Goal: Transaction & Acquisition: Purchase product/service

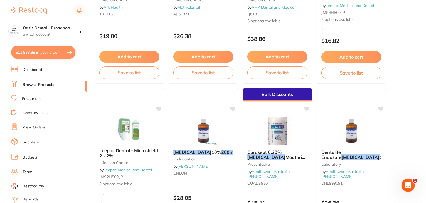
scroll to position [1339, 0]
click at [55, 85] on li "Browse Products" at bounding box center [48, 85] width 75 height 8
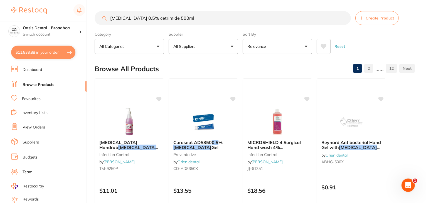
drag, startPoint x: 190, startPoint y: 18, endPoint x: 24, endPoint y: 45, distance: 168.2
click at [24, 45] on div "$11,838.88 Oasis Dental - Broadbea... Switch account Oasis Dental - Broadbeach …" at bounding box center [213, 101] width 426 height 203
type input "serona"
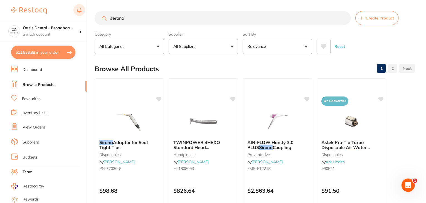
drag, startPoint x: 141, startPoint y: 20, endPoint x: 81, endPoint y: 8, distance: 61.7
click at [81, 8] on div "$11,838.88 Oasis Dental - Broadbea... Switch account Oasis Dental - Broadbeach …" at bounding box center [213, 101] width 426 height 203
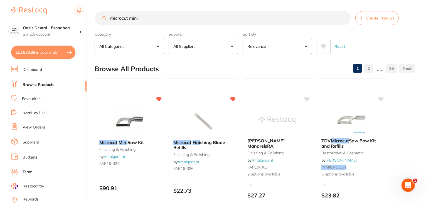
type input "microcut mini"
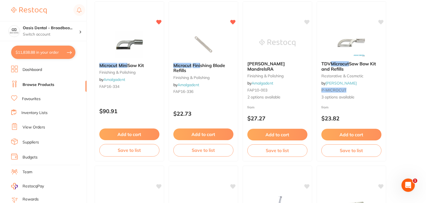
scroll to position [78, 0]
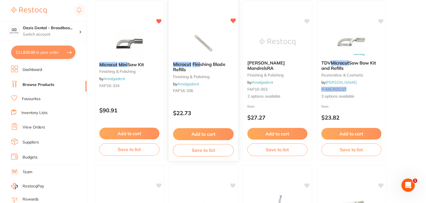
click at [211, 136] on button "Add to cart" at bounding box center [203, 134] width 61 height 12
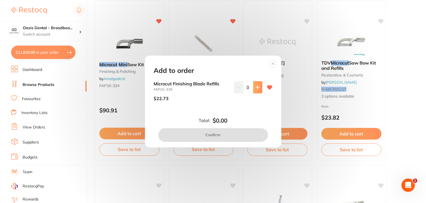
scroll to position [0, 0]
click at [255, 90] on button at bounding box center [257, 87] width 9 height 12
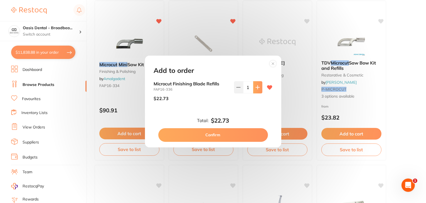
click at [255, 90] on button at bounding box center [257, 87] width 9 height 12
type input "2"
click at [234, 137] on button "Confirm" at bounding box center [213, 134] width 110 height 13
checkbox input "false"
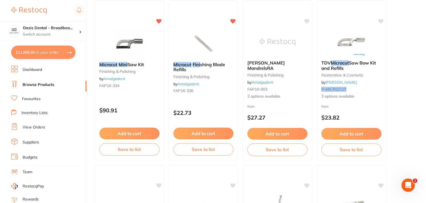
scroll to position [1366, 0]
click at [141, 134] on button "Add to cart" at bounding box center [129, 134] width 61 height 12
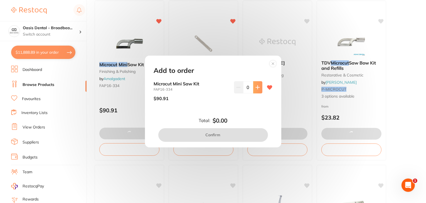
click at [256, 91] on button at bounding box center [257, 87] width 9 height 12
type input "1"
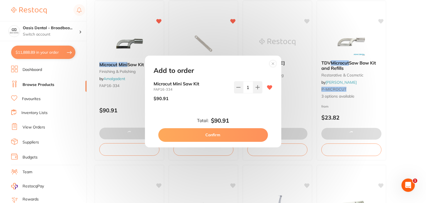
click at [228, 132] on button "Confirm" at bounding box center [213, 134] width 110 height 13
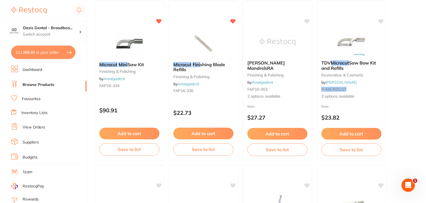
scroll to position [1393, 0]
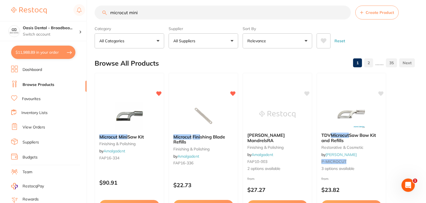
scroll to position [0, 0]
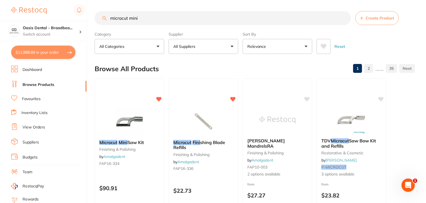
click at [199, 23] on input "microcut mini" at bounding box center [223, 18] width 257 height 14
type input "m"
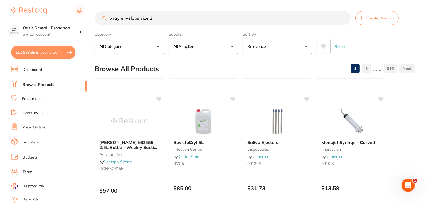
type input "xray envelops size 2"
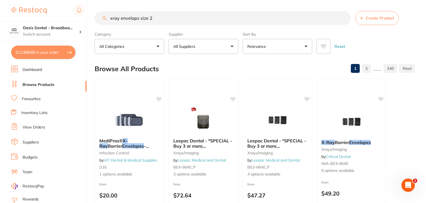
click at [309, 46] on button "Relevance" at bounding box center [278, 46] width 70 height 15
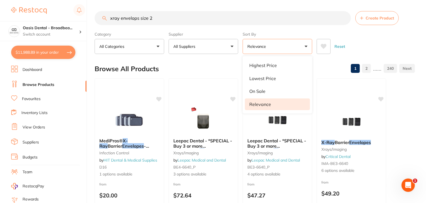
click at [380, 41] on div "Reset" at bounding box center [364, 44] width 94 height 19
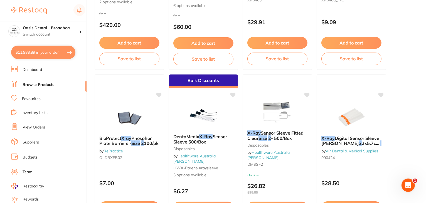
scroll to position [334, 0]
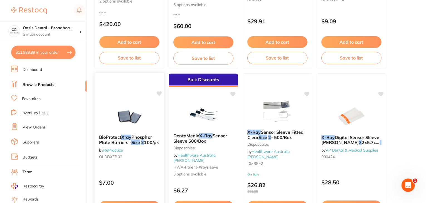
click at [129, 122] on img at bounding box center [129, 116] width 36 height 28
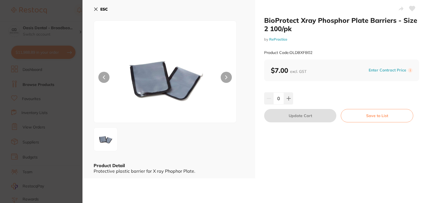
click at [223, 77] on button at bounding box center [226, 77] width 11 height 11
drag, startPoint x: 223, startPoint y: 77, endPoint x: 121, endPoint y: 87, distance: 101.8
click at [121, 87] on div at bounding box center [165, 72] width 143 height 102
click at [251, 132] on div "ESC Product Detail Protective plastic barrier for X ray Phophor Plate." at bounding box center [168, 89] width 173 height 179
click at [287, 96] on icon at bounding box center [288, 98] width 4 height 4
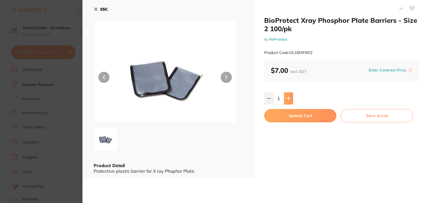
click at [287, 96] on icon at bounding box center [288, 98] width 4 height 4
type input "3"
click at [288, 117] on button "Update Cart" at bounding box center [300, 115] width 72 height 13
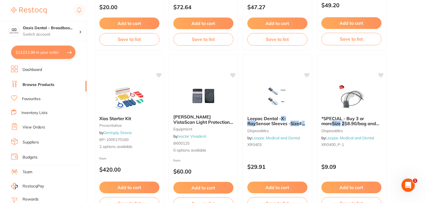
scroll to position [167, 0]
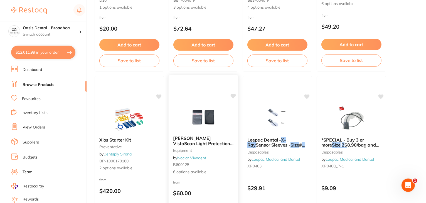
click at [199, 120] on img at bounding box center [203, 117] width 36 height 28
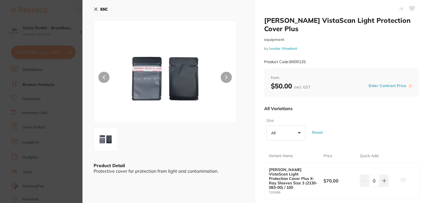
click at [106, 77] on button at bounding box center [103, 77] width 11 height 11
click at [94, 9] on icon at bounding box center [96, 9] width 4 height 4
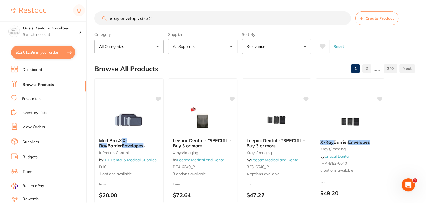
scroll to position [167, 0]
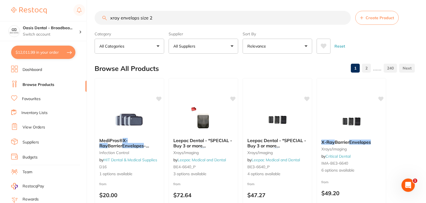
scroll to position [0, 0]
drag, startPoint x: 191, startPoint y: 16, endPoint x: 114, endPoint y: 18, distance: 76.6
click at [114, 18] on input "xray envelops size 2" at bounding box center [223, 18] width 257 height 14
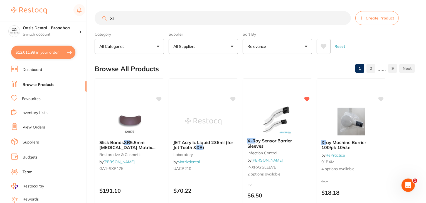
type input "x"
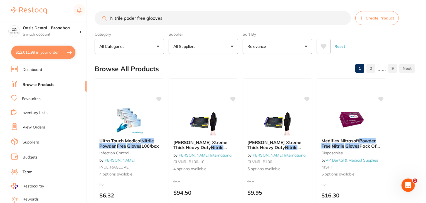
type input "Nitrile poder free glooves"
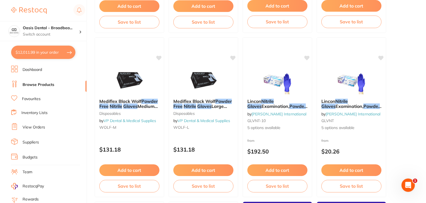
scroll to position [368, 0]
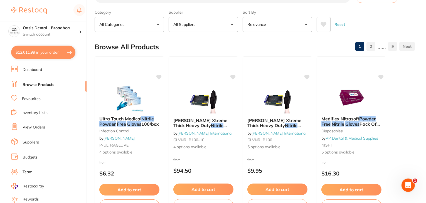
scroll to position [0, 0]
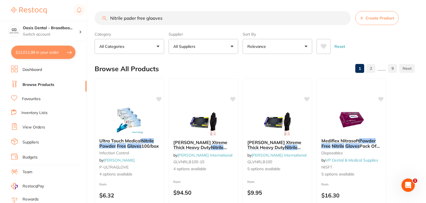
click at [309, 47] on button "Relevance" at bounding box center [278, 46] width 70 height 15
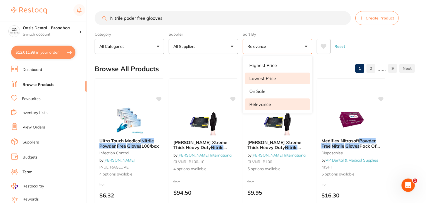
click at [301, 77] on li "Lowest Price" at bounding box center [277, 79] width 65 height 12
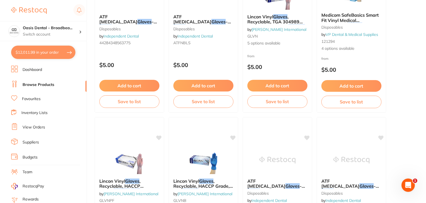
scroll to position [1114, 0]
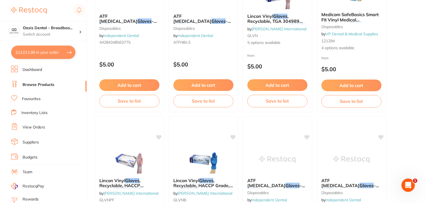
click at [409, 80] on ul "Universal Premium Biodegradable Latex Gloves , Low Powder , Pack by [PERSON_NAM…" at bounding box center [255, 115] width 321 height 2300
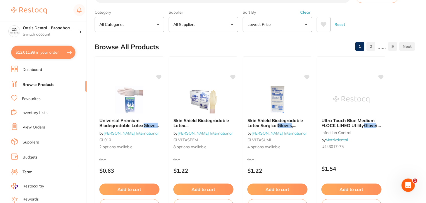
scroll to position [0, 0]
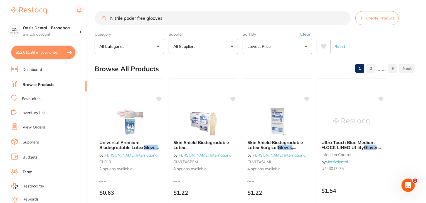
click at [234, 50] on button "All Suppliers" at bounding box center [204, 46] width 70 height 15
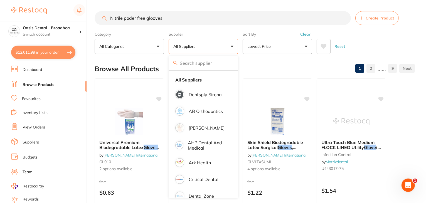
click at [258, 64] on div "Browse All Products 1 2 ...... 9" at bounding box center [255, 69] width 321 height 19
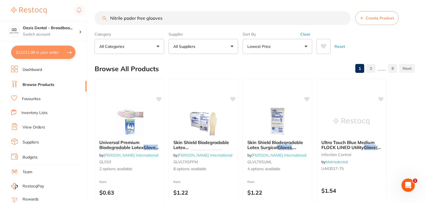
click at [233, 47] on button "All Suppliers" at bounding box center [204, 46] width 70 height 15
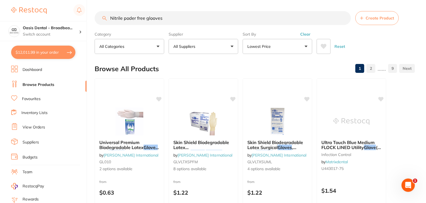
click at [231, 47] on button "All Suppliers" at bounding box center [204, 46] width 70 height 15
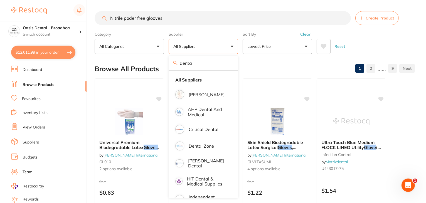
click at [204, 59] on input "denta" at bounding box center [204, 63] width 70 height 14
type input "dentadivi"
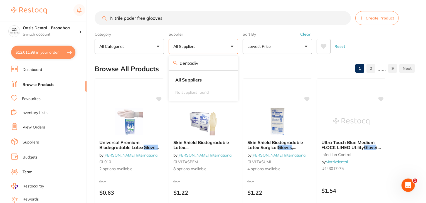
click at [229, 62] on input "dentadivi" at bounding box center [204, 63] width 70 height 14
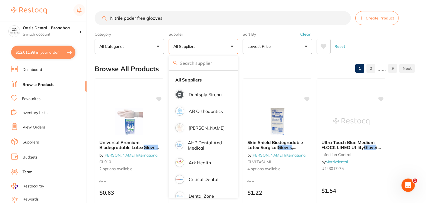
click at [306, 45] on button "Lowest Price" at bounding box center [278, 46] width 70 height 15
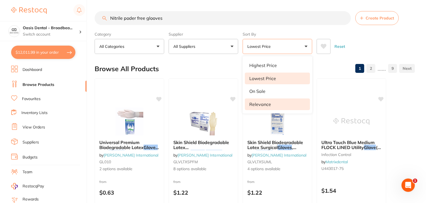
click at [279, 107] on li "Relevance" at bounding box center [277, 105] width 65 height 12
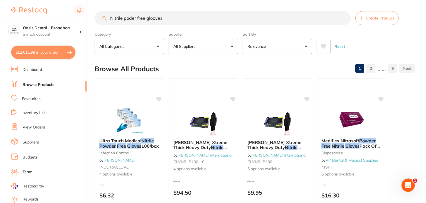
click at [111, 18] on input "Nitrile poder free glooves" at bounding box center [223, 18] width 257 height 14
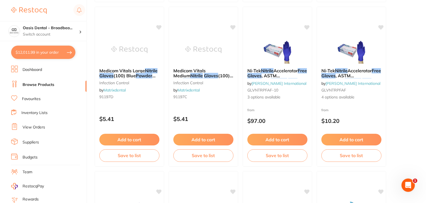
scroll to position [1059, 0]
type input "eureka Nitrile poder free glooves"
click at [50, 84] on link "Browse Products" at bounding box center [39, 85] width 32 height 6
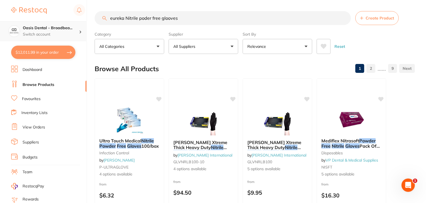
drag, startPoint x: 191, startPoint y: 19, endPoint x: 75, endPoint y: 21, distance: 116.1
click at [75, 21] on div "$12,011.99 Oasis Dental - Broadbea... Switch account Oasis Dental - Broadbeach …" at bounding box center [213, 101] width 426 height 203
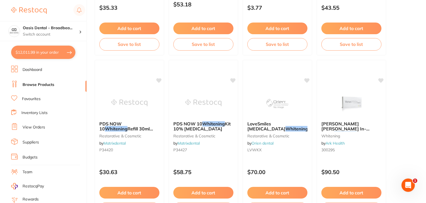
scroll to position [1504, 0]
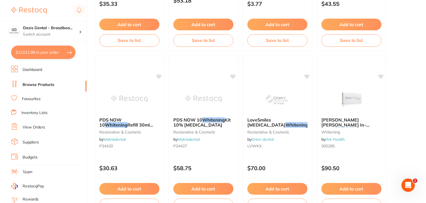
click at [39, 86] on link "Browse Products" at bounding box center [39, 85] width 32 height 6
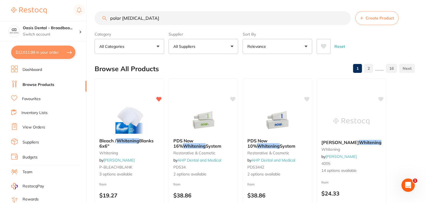
click at [178, 23] on input "polar [MEDICAL_DATA]" at bounding box center [223, 18] width 257 height 14
drag, startPoint x: 178, startPoint y: 21, endPoint x: 67, endPoint y: 18, distance: 111.7
click at [67, 18] on div "$12,011.99 Oasis Dental - Broadbea... Switch account Oasis Dental - Broadbeach …" at bounding box center [213, 101] width 426 height 203
type input "\"
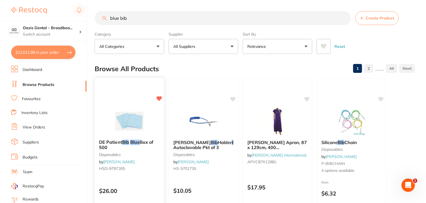
type input "blue bib"
click at [133, 124] on img at bounding box center [129, 121] width 36 height 28
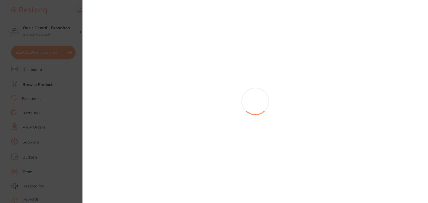
click at [133, 124] on section at bounding box center [214, 101] width 428 height 203
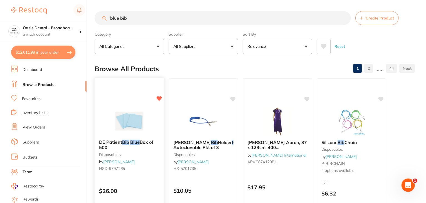
click at [141, 119] on img at bounding box center [129, 121] width 36 height 28
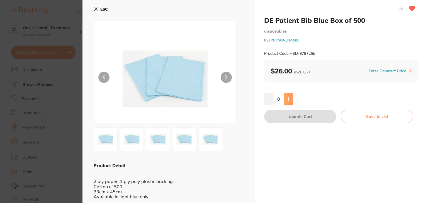
click at [290, 96] on button at bounding box center [288, 99] width 9 height 12
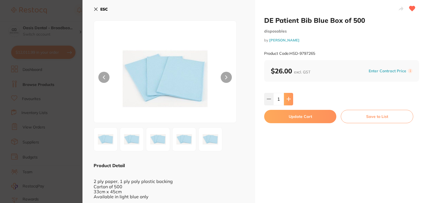
click at [290, 96] on button at bounding box center [288, 99] width 9 height 12
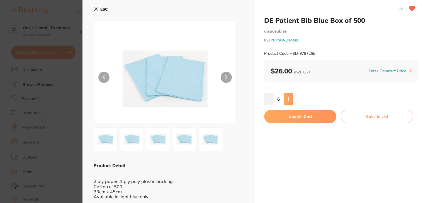
click at [290, 96] on button at bounding box center [288, 99] width 9 height 12
type input "10"
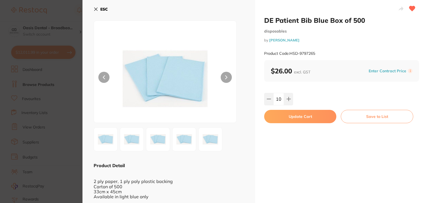
click at [292, 116] on button "Update Cart" at bounding box center [300, 116] width 72 height 13
click at [292, 116] on img at bounding box center [278, 122] width 36 height 28
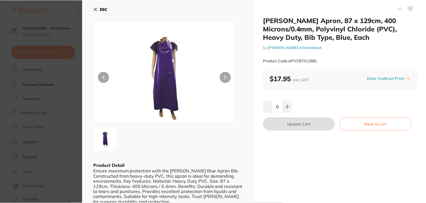
scroll to position [0, 0]
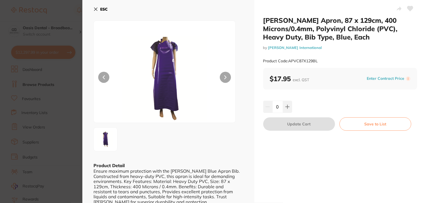
click at [94, 9] on icon at bounding box center [95, 9] width 3 height 3
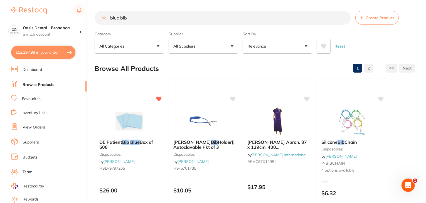
click at [53, 54] on button "$12,297.99 in your order" at bounding box center [43, 52] width 64 height 13
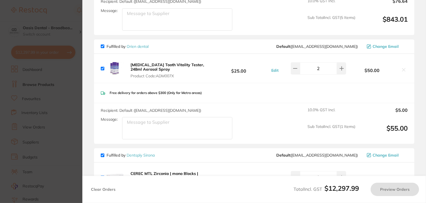
checkbox input "true"
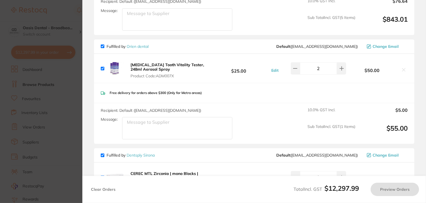
checkbox input "true"
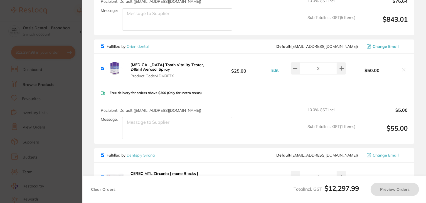
checkbox input "true"
click at [423, 64] on section "Review Orders Your orders are being processed and we will notify you once we ha…" at bounding box center [254, 101] width 345 height 203
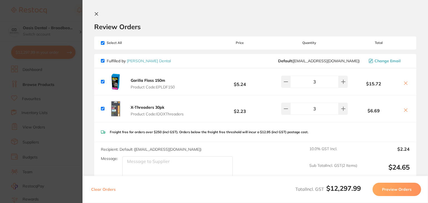
click at [216, 21] on div "Review Orders" at bounding box center [255, 21] width 322 height 19
click at [97, 14] on icon at bounding box center [96, 14] width 4 height 4
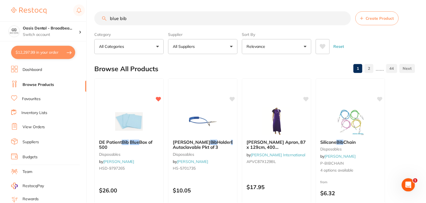
scroll to position [0, 0]
click at [139, 17] on input "blue bib" at bounding box center [223, 18] width 257 height 14
drag, startPoint x: 139, startPoint y: 17, endPoint x: 96, endPoint y: 13, distance: 43.4
click at [96, 13] on div "blue bib Create Product" at bounding box center [255, 18] width 321 height 14
click at [96, 13] on div "Create Product" at bounding box center [255, 18] width 321 height 14
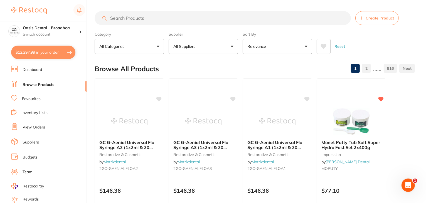
scroll to position [0, 0]
click at [125, 14] on input "search" at bounding box center [223, 18] width 257 height 14
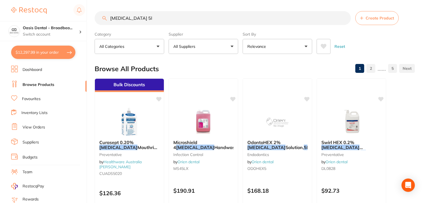
click at [138, 15] on input "[MEDICAL_DATA] 5l" at bounding box center [223, 18] width 257 height 14
click at [148, 21] on input "[MEDICAL_DATA] 5l" at bounding box center [223, 18] width 257 height 14
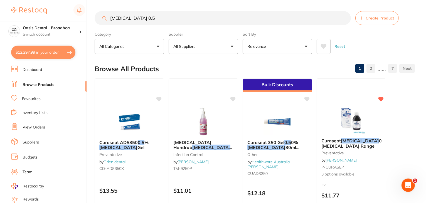
type input "[MEDICAL_DATA] 0.5%"
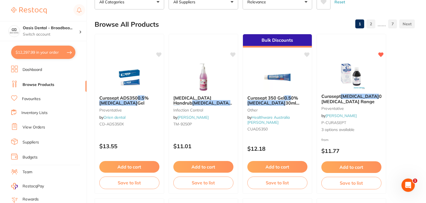
scroll to position [56, 0]
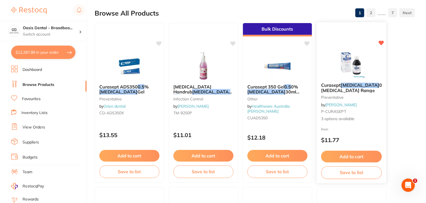
click at [381, 44] on icon at bounding box center [381, 43] width 5 height 5
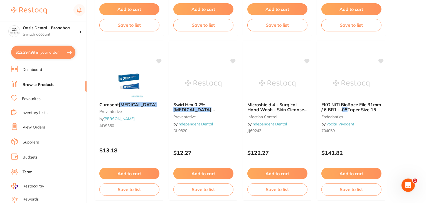
scroll to position [1355, 0]
click at [135, 174] on button "Add to cart" at bounding box center [129, 174] width 61 height 12
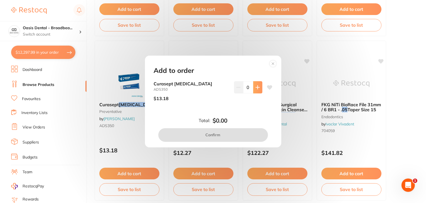
scroll to position [0, 0]
click at [254, 87] on button at bounding box center [257, 87] width 9 height 12
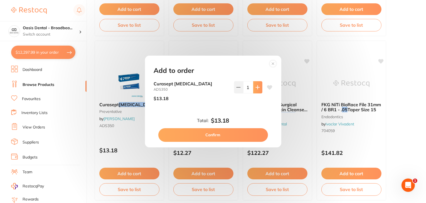
click at [254, 87] on button at bounding box center [257, 87] width 9 height 12
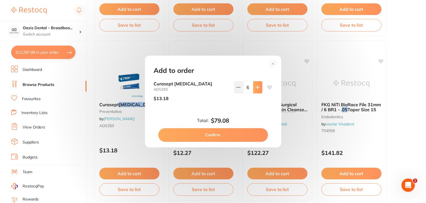
click at [254, 87] on button at bounding box center [257, 87] width 9 height 12
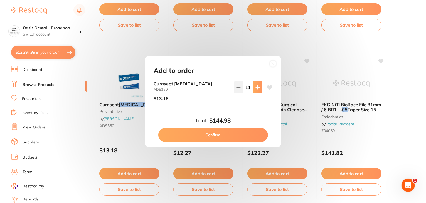
click at [254, 87] on button at bounding box center [257, 87] width 9 height 12
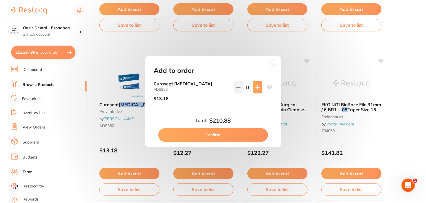
click at [254, 87] on button at bounding box center [257, 87] width 9 height 12
type input "20"
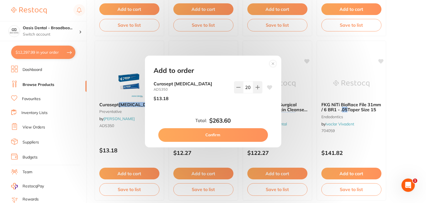
click at [231, 133] on button "Confirm" at bounding box center [213, 134] width 110 height 13
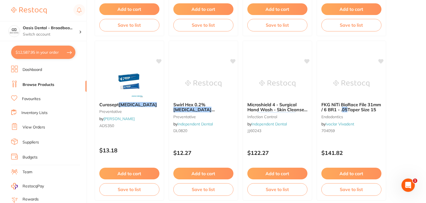
checkbox input "false"
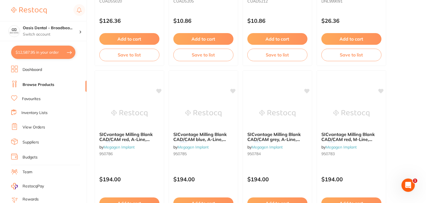
scroll to position [1823, 0]
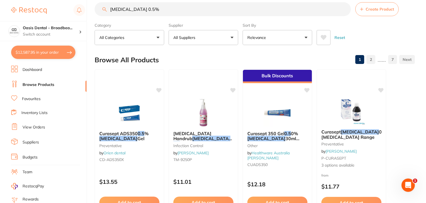
scroll to position [0, 0]
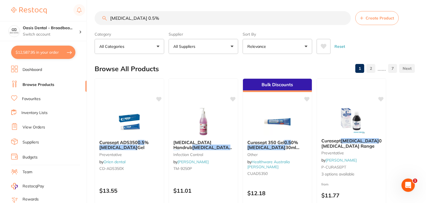
click at [177, 18] on input "[MEDICAL_DATA] 0.5%" at bounding box center [223, 18] width 257 height 14
drag, startPoint x: 177, startPoint y: 18, endPoint x: 94, endPoint y: 10, distance: 83.7
click at [94, 10] on div "$12,587.95 Oasis Dental - Broadbea... Switch account Oasis Dental - Broadbeach …" at bounding box center [213, 101] width 426 height 203
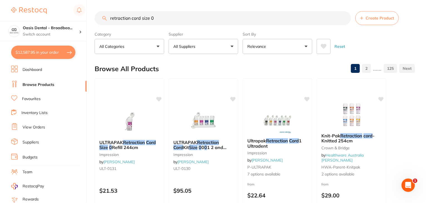
type input "retraction cord size 0"
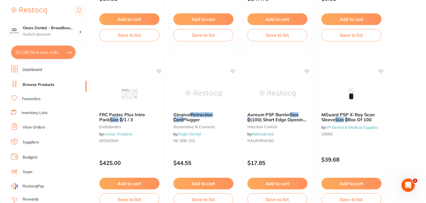
scroll to position [1883, 0]
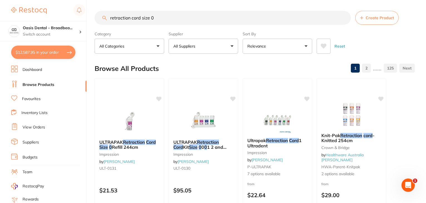
scroll to position [0, 0]
click at [234, 46] on button "All Suppliers" at bounding box center [204, 46] width 70 height 15
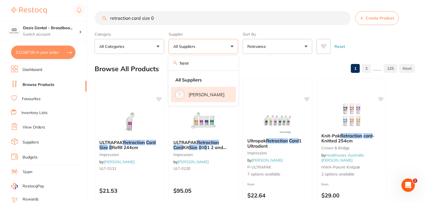
type input "henr"
click at [198, 93] on p "[PERSON_NAME]" at bounding box center [207, 94] width 36 height 5
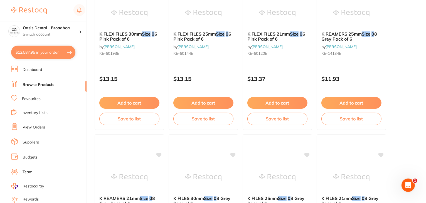
scroll to position [925, 0]
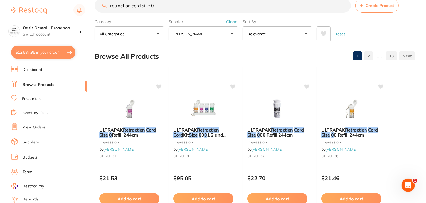
scroll to position [0, 0]
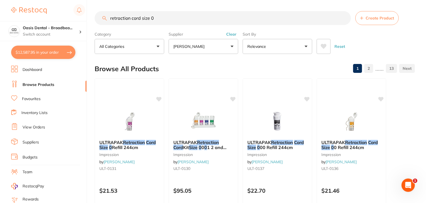
click at [306, 48] on button "Relevance" at bounding box center [278, 46] width 70 height 15
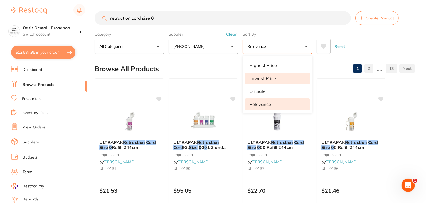
click at [291, 76] on li "Lowest Price" at bounding box center [277, 79] width 65 height 12
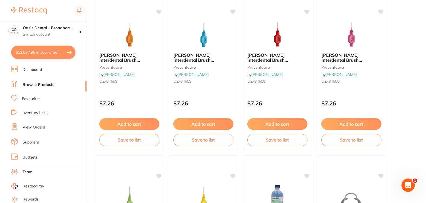
scroll to position [746, 0]
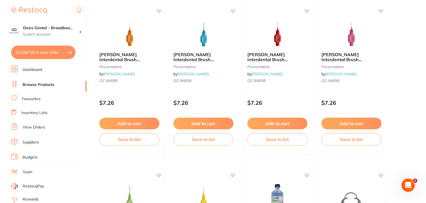
click at [163, 10] on div "Tepe Interdental Brush Orange 0 .45mm Pack of 8 preventative by Henry Schein Ha…" at bounding box center [130, 71] width 70 height 160
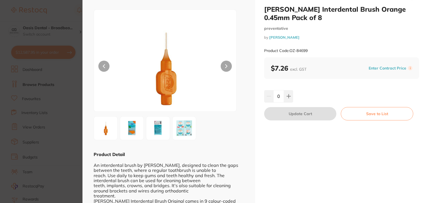
click at [247, 39] on div "ESC Product Detail An interdental brush by TePe, designed to clean the gaps bet…" at bounding box center [168, 127] width 173 height 276
click at [317, 130] on div "Tepe Interdental Brush Orange 0.45mm Pack of 8 preventative by Henry Schein Hal…" at bounding box center [341, 127] width 173 height 276
click at [65, 22] on section "Tepe Interdental Brush Orange 0.45mm Pack of 8 preventative by Henry Schein Hal…" at bounding box center [214, 101] width 428 height 203
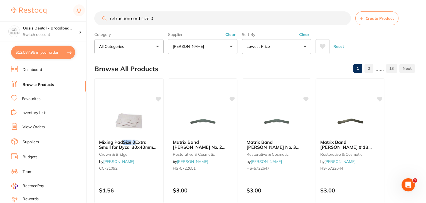
scroll to position [746, 0]
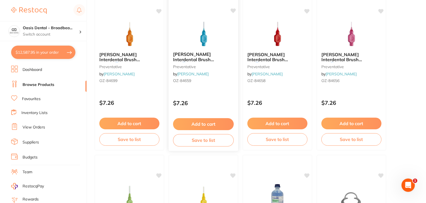
drag, startPoint x: 65, startPoint y: 22, endPoint x: 221, endPoint y: 77, distance: 165.3
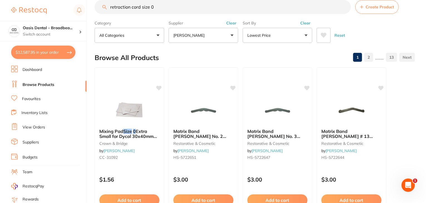
scroll to position [0, 0]
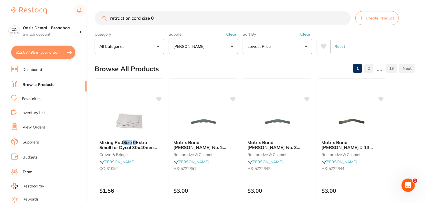
drag, startPoint x: 130, startPoint y: 19, endPoint x: 102, endPoint y: 16, distance: 28.5
click at [102, 16] on input "retraction cord size 0" at bounding box center [223, 18] width 257 height 14
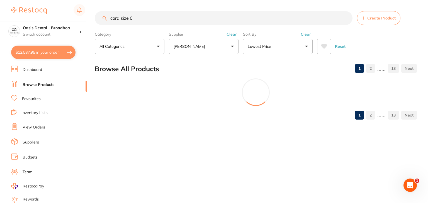
type input "cord size 0"
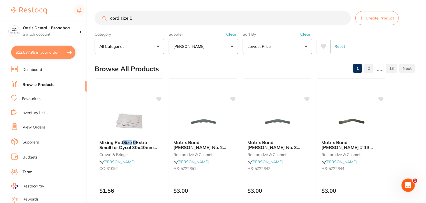
click at [235, 45] on button "[PERSON_NAME]" at bounding box center [204, 46] width 70 height 15
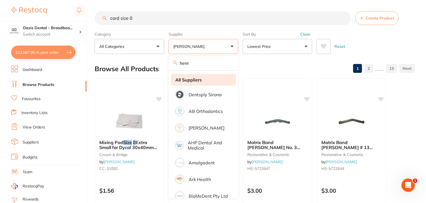
click at [215, 80] on li "All Suppliers" at bounding box center [203, 80] width 65 height 12
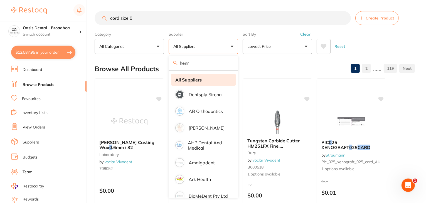
click at [215, 80] on li "All Suppliers" at bounding box center [203, 80] width 65 height 12
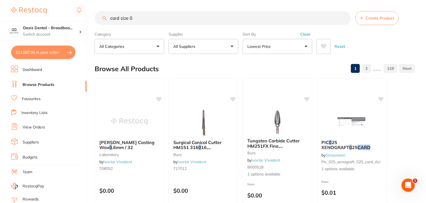
click at [305, 48] on button "Lowest Price" at bounding box center [278, 46] width 70 height 15
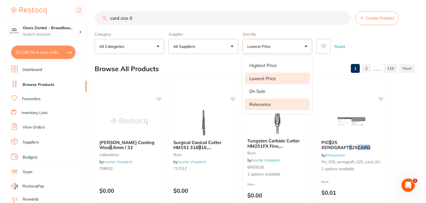
click at [280, 103] on li "Relevance" at bounding box center [277, 105] width 65 height 12
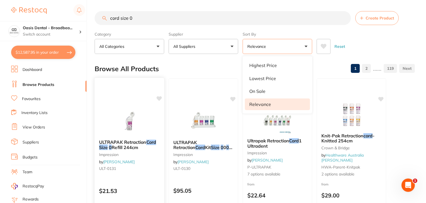
click at [162, 121] on div at bounding box center [130, 121] width 70 height 28
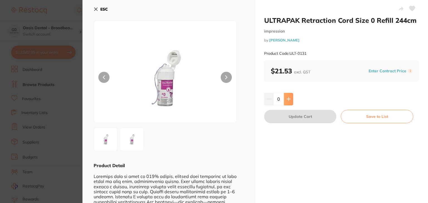
click at [286, 100] on icon at bounding box center [288, 99] width 4 height 4
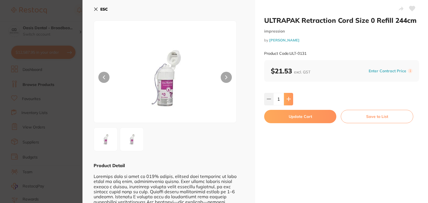
click at [286, 100] on icon at bounding box center [288, 99] width 4 height 4
type input "2"
click at [285, 115] on button "Update Cart" at bounding box center [300, 116] width 72 height 13
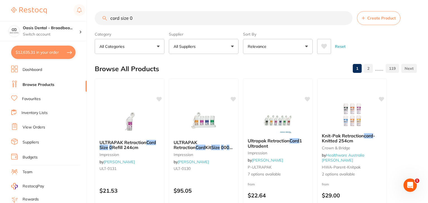
checkbox input "false"
drag, startPoint x: 221, startPoint y: 17, endPoint x: 129, endPoint y: 3, distance: 93.0
type input "c"
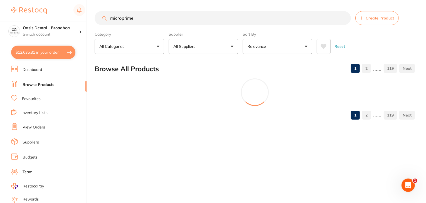
scroll to position [0, 0]
type input "microprime"
click at [326, 19] on input "microprime" at bounding box center [224, 18] width 258 height 14
click at [121, 18] on input "microprime" at bounding box center [224, 18] width 258 height 14
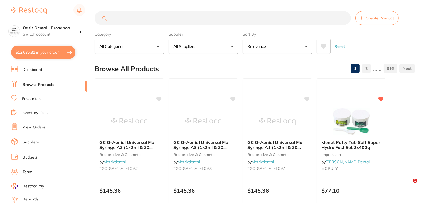
click at [134, 19] on input "search" at bounding box center [223, 18] width 257 height 14
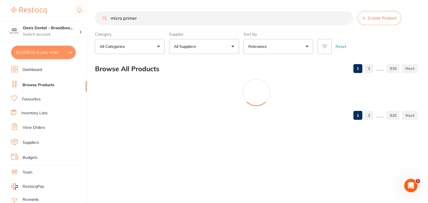
type input "micro primer"
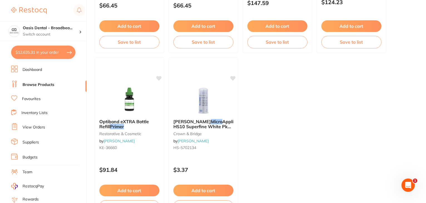
scroll to position [2161, 0]
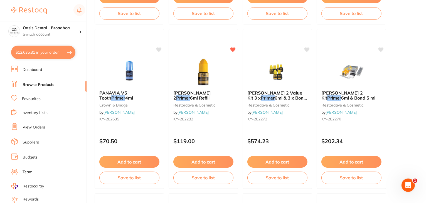
scroll to position [1838, 0]
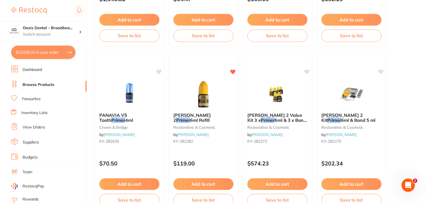
click at [42, 98] on li "Favourites" at bounding box center [48, 99] width 75 height 7
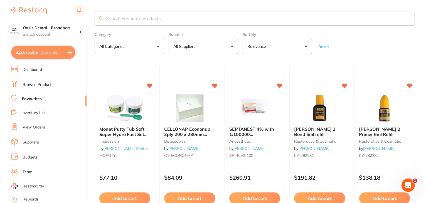
click at [378, 39] on form "Category All Categories All Categories anaesthetic articulating burs crown & br…" at bounding box center [255, 42] width 321 height 24
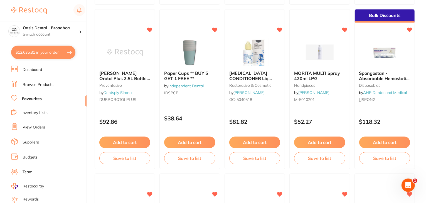
scroll to position [880, 0]
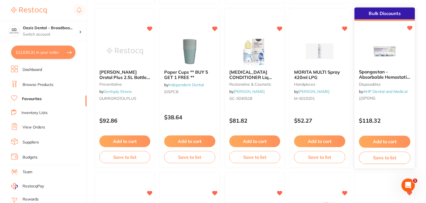
click at [378, 39] on img at bounding box center [385, 51] width 36 height 28
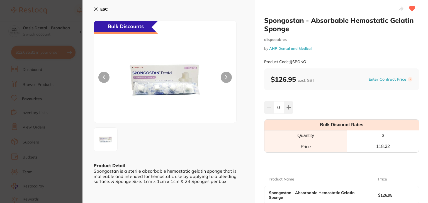
click at [97, 9] on icon at bounding box center [96, 9] width 4 height 4
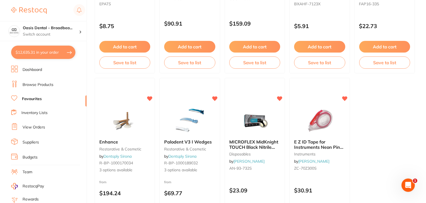
scroll to position [1697, 0]
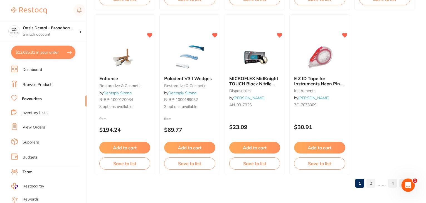
click at [372, 183] on link "2" at bounding box center [371, 183] width 9 height 11
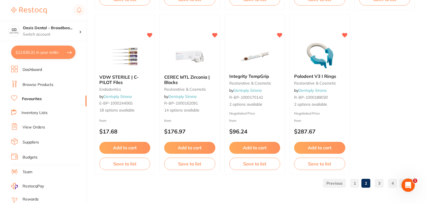
scroll to position [0, 0]
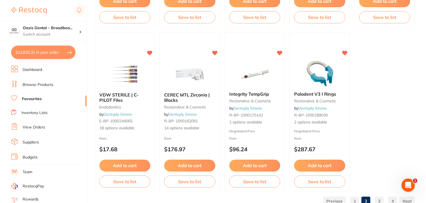
scroll to position [1681, 0]
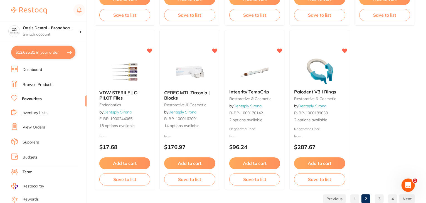
click at [382, 196] on link "3" at bounding box center [379, 199] width 9 height 11
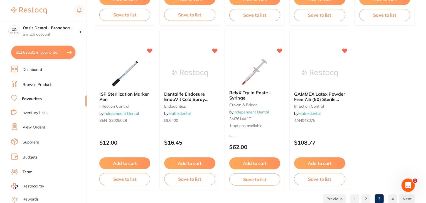
scroll to position [0, 0]
click at [116, 161] on button "Add to cart" at bounding box center [125, 164] width 52 height 12
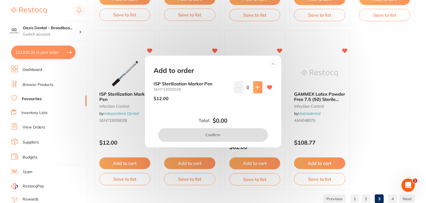
click at [257, 87] on icon at bounding box center [258, 88] width 4 height 4
type input "1"
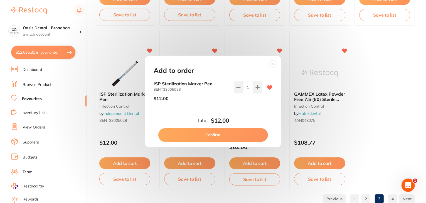
click at [223, 132] on button "Confirm" at bounding box center [213, 134] width 110 height 13
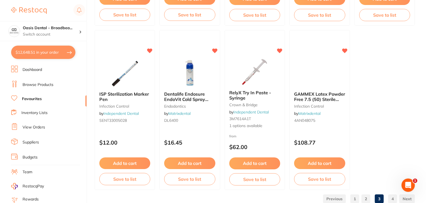
checkbox input "false"
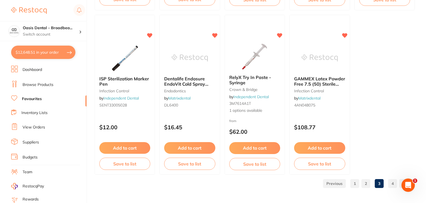
scroll to position [1697, 0]
click at [389, 181] on link "4" at bounding box center [393, 183] width 9 height 11
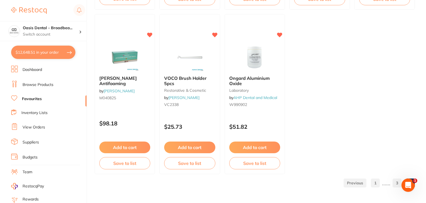
scroll to position [0, 0]
click at [128, 148] on button "Add to cart" at bounding box center [125, 148] width 52 height 12
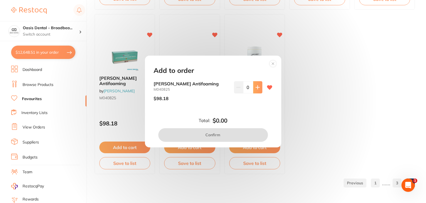
click at [254, 87] on button at bounding box center [257, 87] width 9 height 12
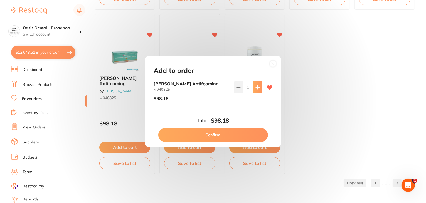
click at [254, 87] on button at bounding box center [257, 87] width 9 height 12
type input "2"
click at [226, 136] on button "Confirm" at bounding box center [213, 134] width 110 height 13
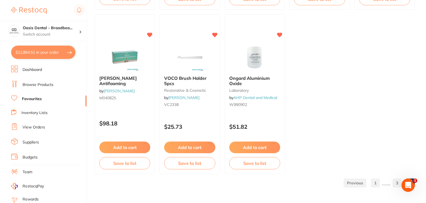
click at [412, 178] on html at bounding box center [407, 184] width 13 height 13
click at [414, 184] on html at bounding box center [407, 184] width 13 height 13
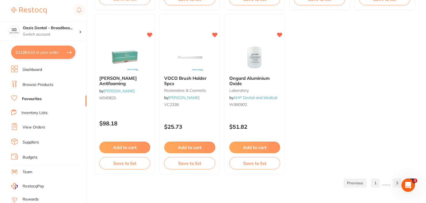
click at [46, 83] on link "Browse Products" at bounding box center [38, 85] width 31 height 6
click at [53, 53] on button "$12,864.51 in your order" at bounding box center [43, 52] width 64 height 13
click at [63, 50] on section "Update RRP Set your pre negotiated price for this item. Item Agreed RRP (excl. …" at bounding box center [213, 101] width 426 height 203
checkbox input "true"
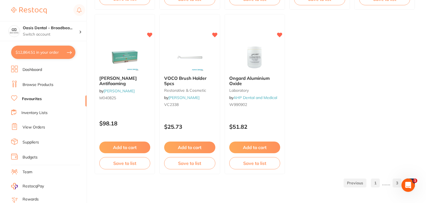
checkbox input "true"
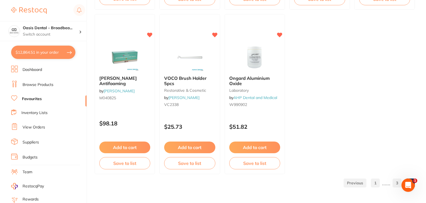
checkbox input "true"
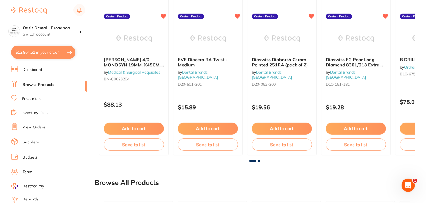
click at [72, 133] on ul "Dashboard Browse Products Favourites Inventory Lists View Orders Suppliers Budg…" at bounding box center [48, 162] width 75 height 192
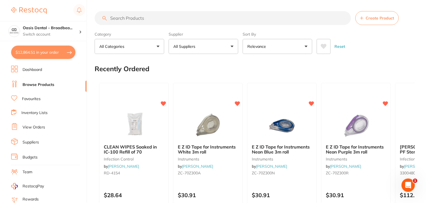
click at [372, 60] on div "Recently Ordered" at bounding box center [255, 69] width 321 height 19
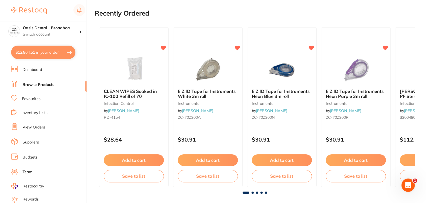
scroll to position [67, 0]
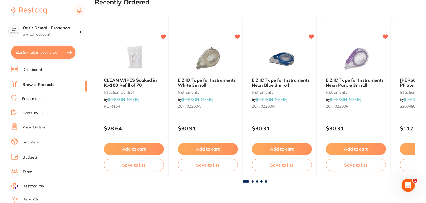
click at [61, 50] on button "$12,864.51 in your order" at bounding box center [43, 52] width 64 height 13
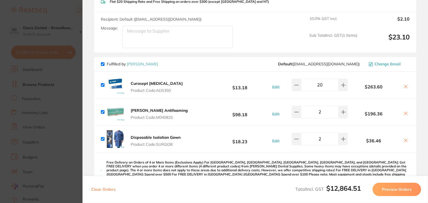
scroll to position [241, 0]
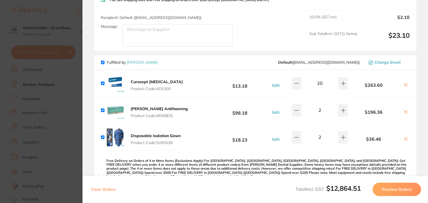
click at [263, 33] on div "Recipient: Default ( hello@repractice.com.au ) Message: 10.0 % GST Incl. $2.10 …" at bounding box center [255, 30] width 322 height 41
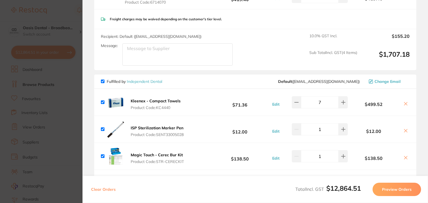
scroll to position [1821, 0]
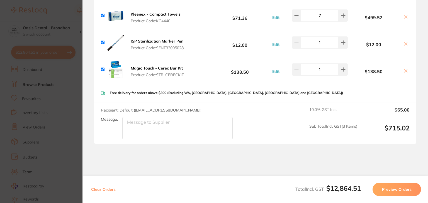
click at [238, 143] on section "Review Orders Your orders are being processed and we will notify you once we ha…" at bounding box center [254, 101] width 345 height 203
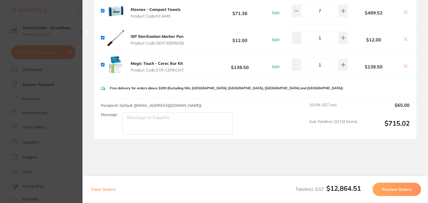
click at [424, 104] on section "Review Orders Your orders are being processed and we will notify you once we ha…" at bounding box center [254, 101] width 345 height 203
click at [36, 103] on section "Update RRP Set your pre negotiated price for this item. Item Agreed RRP (excl. …" at bounding box center [214, 101] width 428 height 203
click at [62, 12] on div at bounding box center [48, 10] width 74 height 13
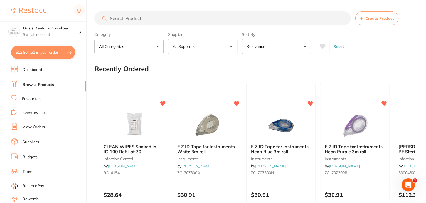
scroll to position [67, 0]
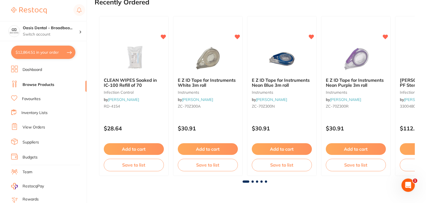
click at [42, 84] on link "Browse Products" at bounding box center [39, 85] width 32 height 6
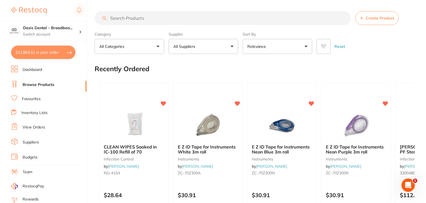
click at [165, 16] on input "search" at bounding box center [223, 18] width 257 height 14
type input "dry tip"
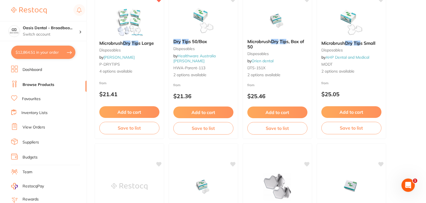
scroll to position [100, 0]
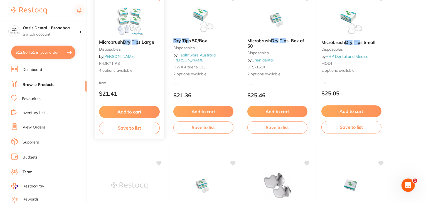
click at [135, 25] on img at bounding box center [129, 21] width 36 height 28
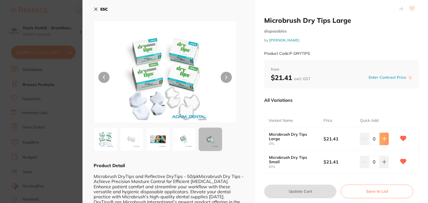
click at [379, 140] on button at bounding box center [383, 139] width 9 height 12
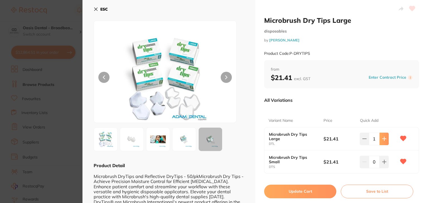
click at [379, 140] on button at bounding box center [383, 139] width 9 height 12
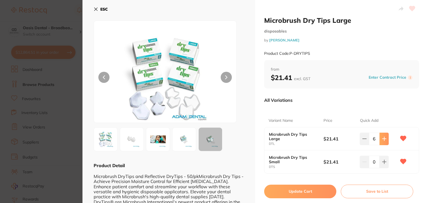
click at [379, 140] on button at bounding box center [383, 139] width 9 height 12
type input "10"
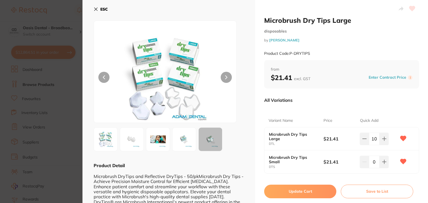
click at [309, 191] on button "Update Cart" at bounding box center [300, 191] width 72 height 13
checkbox input "false"
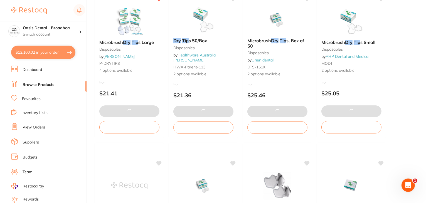
scroll to position [1853, 0]
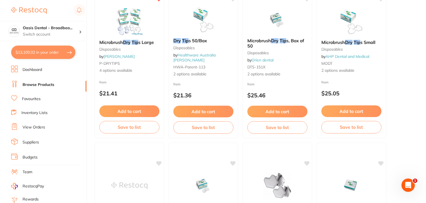
click at [43, 83] on link "Browse Products" at bounding box center [39, 85] width 32 height 6
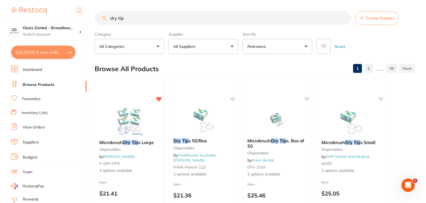
click at [155, 15] on input "dry tip" at bounding box center [223, 18] width 257 height 14
type input "d"
type input "brushes tip"
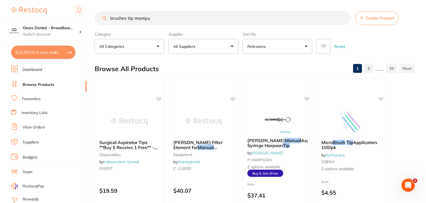
type input "brushes tip manipul"
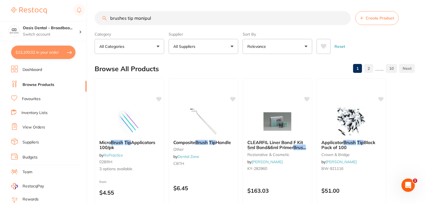
drag, startPoint x: 155, startPoint y: 19, endPoint x: 72, endPoint y: 13, distance: 82.9
click at [72, 13] on div "$13,100.02 Oasis Dental - Broadbea... Switch account Oasis Dental - Broadbeach …" at bounding box center [213, 101] width 426 height 203
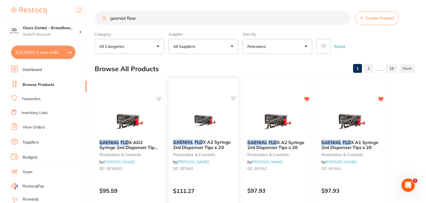
type input "gaenial flow"
click at [234, 97] on icon at bounding box center [233, 98] width 5 height 5
drag, startPoint x: 234, startPoint y: 97, endPoint x: 233, endPoint y: 57, distance: 40.4
click at [234, 97] on icon at bounding box center [233, 98] width 5 height 5
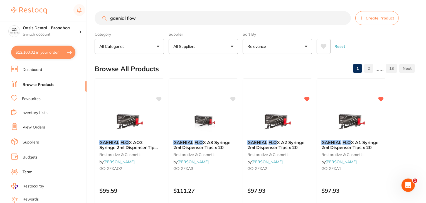
click at [234, 97] on icon at bounding box center [233, 99] width 5 height 4
click at [333, 109] on img at bounding box center [351, 121] width 36 height 28
click at [412, 142] on section at bounding box center [213, 101] width 426 height 203
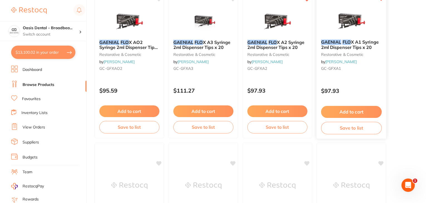
click at [352, 114] on button "Add to cart" at bounding box center [351, 112] width 61 height 12
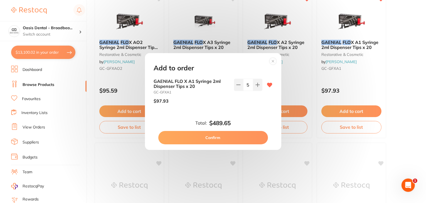
scroll to position [0, 0]
click at [272, 62] on circle at bounding box center [273, 61] width 6 height 6
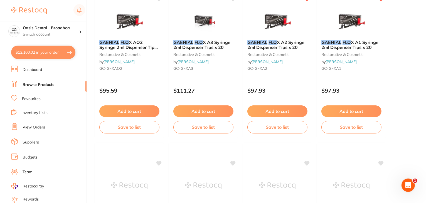
drag, startPoint x: 216, startPoint y: 51, endPoint x: 214, endPoint y: 58, distance: 7.6
click at [216, 51] on div "GAENIAL FLO X A3 Syringe 2ml Dispenser Tips x 20 restorative & cosmetic by Henr…" at bounding box center [203, 56] width 69 height 42
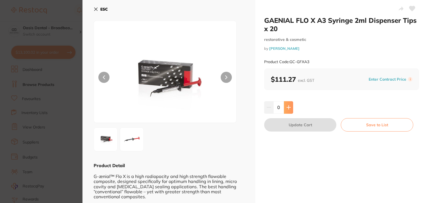
click at [286, 105] on icon at bounding box center [288, 107] width 4 height 4
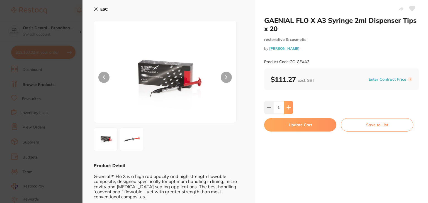
click at [286, 105] on icon at bounding box center [288, 107] width 4 height 4
type input "2"
drag, startPoint x: 286, startPoint y: 105, endPoint x: 291, endPoint y: 124, distance: 18.9
click at [291, 124] on div "GAENIAL FLO X A3 Syringe 2ml Dispenser Tips x 20 restorative & cosmetic by Henr…" at bounding box center [341, 143] width 173 height 286
click at [291, 125] on button "Update Cart" at bounding box center [300, 124] width 72 height 13
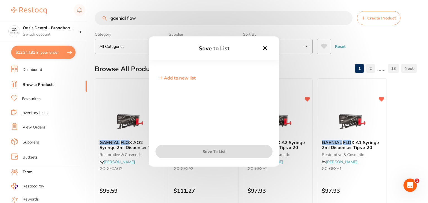
checkbox input "false"
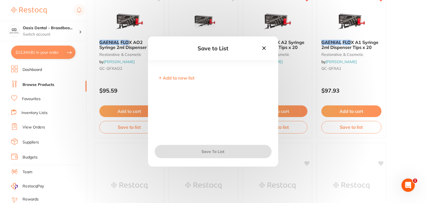
click at [265, 47] on icon at bounding box center [263, 48] width 3 height 3
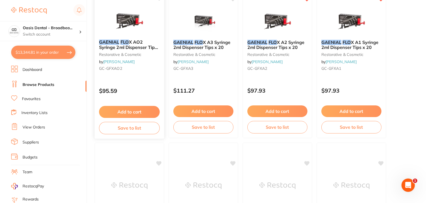
click at [103, 49] on span "X AO2 Syringe 2ml Dispenser Tips x 20" at bounding box center [128, 47] width 59 height 16
click at [40, 82] on section at bounding box center [213, 101] width 426 height 203
click at [41, 84] on link "Browse Products" at bounding box center [39, 85] width 32 height 6
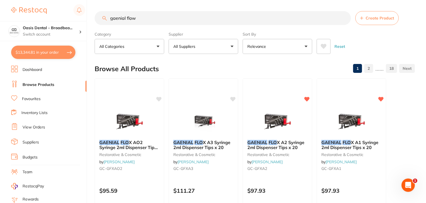
click at [170, 14] on input "gaenial flow" at bounding box center [223, 18] width 257 height 14
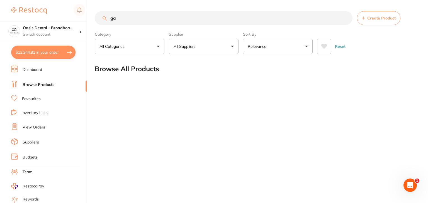
type input "g"
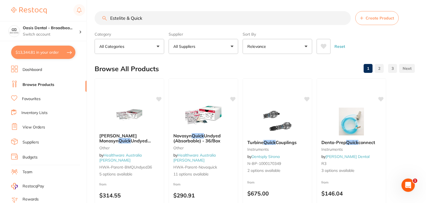
click at [170, 14] on input "Estelite & Quick" at bounding box center [223, 18] width 257 height 14
click at [232, 48] on button "All Suppliers" at bounding box center [204, 46] width 70 height 15
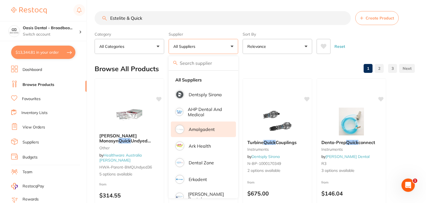
click at [191, 131] on p "Amalgadent" at bounding box center [202, 129] width 26 height 5
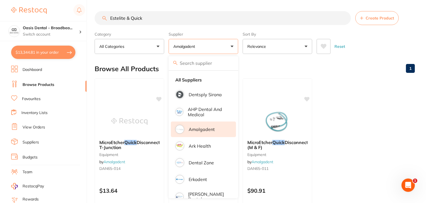
click at [191, 131] on p "Amalgadent" at bounding box center [202, 129] width 26 height 5
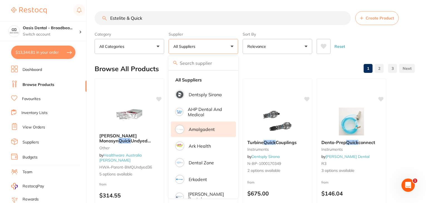
click at [191, 131] on p "Amalgadent" at bounding box center [202, 129] width 26 height 5
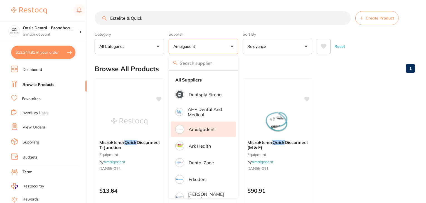
click at [191, 131] on p "Amalgadent" at bounding box center [202, 129] width 26 height 5
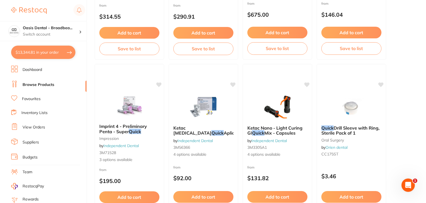
scroll to position [179, 0]
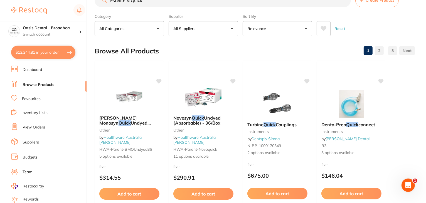
scroll to position [0, 0]
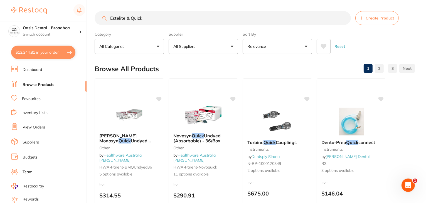
click at [206, 16] on input "Estelite & Quick" at bounding box center [223, 18] width 257 height 14
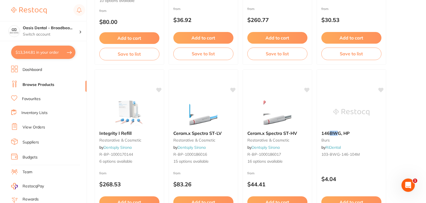
scroll to position [832, 0]
type input "Estelite & Quick BW"
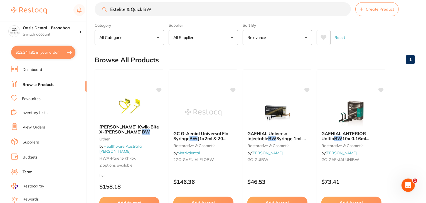
scroll to position [0, 0]
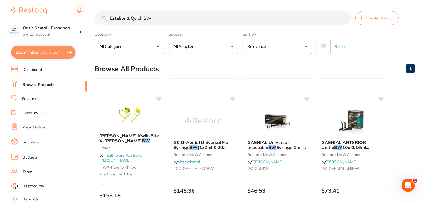
click at [234, 49] on button "All Suppliers" at bounding box center [204, 46] width 70 height 15
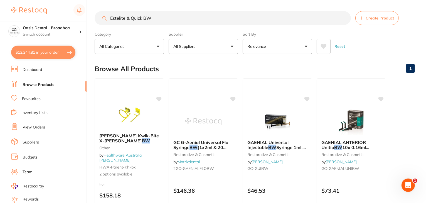
click at [231, 48] on button "All Suppliers" at bounding box center [204, 46] width 70 height 15
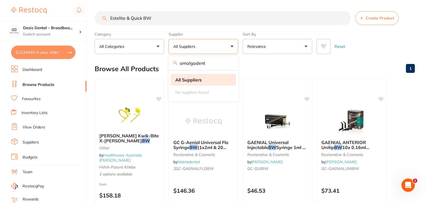
type input "amalgadent"
click at [368, 47] on div "Reset" at bounding box center [364, 44] width 94 height 19
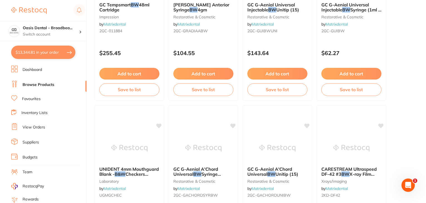
scroll to position [468, 0]
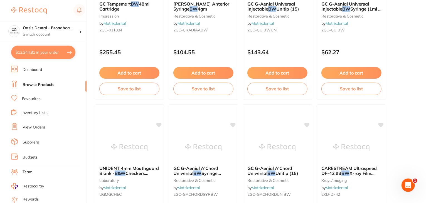
click at [45, 86] on link "Browse Products" at bounding box center [39, 85] width 32 height 6
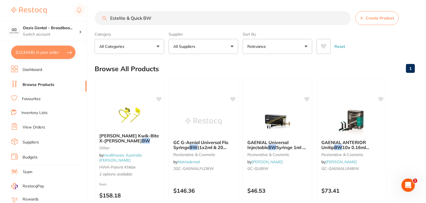
drag, startPoint x: 155, startPoint y: 17, endPoint x: 48, endPoint y: 13, distance: 107.9
click at [48, 13] on div "$13,344.81 Oasis Dental - Broadbea... Switch account Oasis Dental - Broadbeach …" at bounding box center [213, 101] width 426 height 203
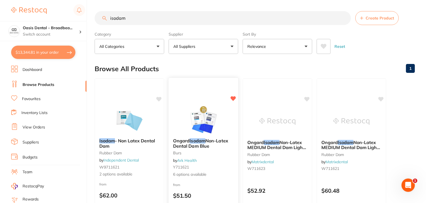
type input "isodam"
click at [202, 138] on em "Isodam" at bounding box center [198, 141] width 16 height 6
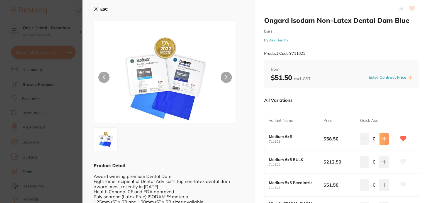
click at [386, 139] on button at bounding box center [383, 139] width 9 height 12
type input "2"
click at [409, 100] on div "All Variations" at bounding box center [341, 100] width 155 height 14
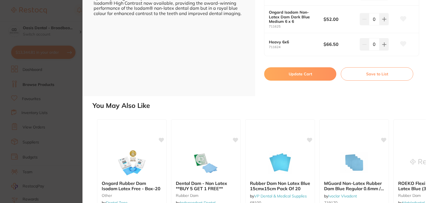
scroll to position [223, 0]
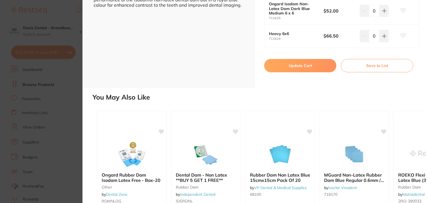
click at [312, 63] on button "Update Cart" at bounding box center [300, 65] width 72 height 13
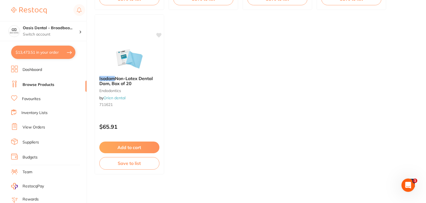
scroll to position [161, 0]
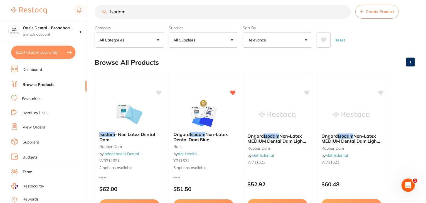
scroll to position [0, 0]
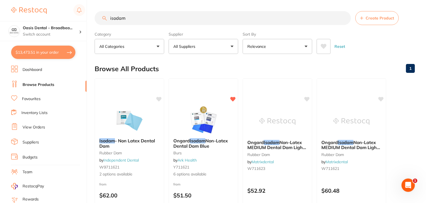
click at [227, 19] on input "isodam" at bounding box center [223, 18] width 257 height 14
drag, startPoint x: 198, startPoint y: 19, endPoint x: 89, endPoint y: 20, distance: 109.2
click at [89, 20] on div "$13,473.51 Oasis Dental - Broadbea... Switch account Oasis Dental - Broadbeach …" at bounding box center [213, 101] width 426 height 203
type input "airflow classic poder"
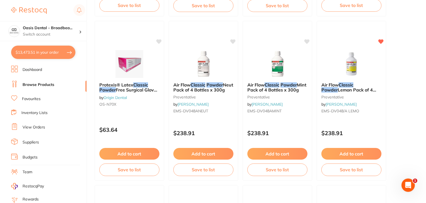
scroll to position [223, 0]
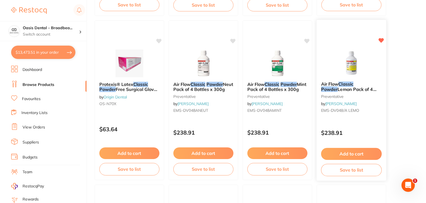
click at [344, 150] on button "Add to cart" at bounding box center [351, 154] width 61 height 12
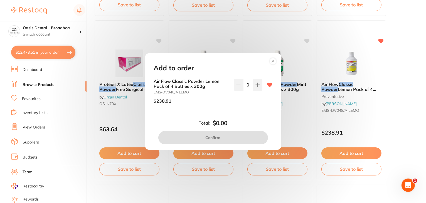
scroll to position [0, 0]
click at [256, 86] on icon at bounding box center [258, 85] width 4 height 4
type input "1"
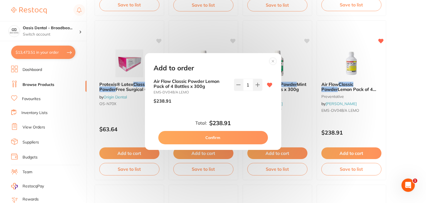
click at [238, 140] on button "Confirm" at bounding box center [213, 137] width 110 height 13
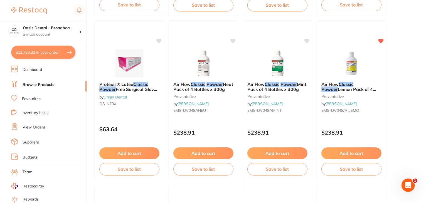
click at [52, 84] on link "Browse Products" at bounding box center [39, 85] width 32 height 6
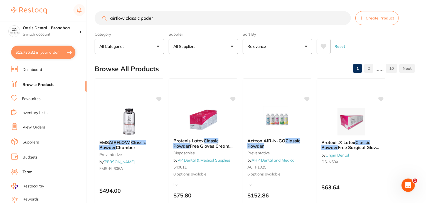
drag, startPoint x: 177, startPoint y: 23, endPoint x: 101, endPoint y: 16, distance: 76.6
click at [101, 16] on input "airflow classic poder" at bounding box center [223, 18] width 257 height 14
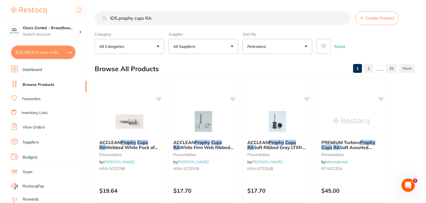
type input "IDS prophy cups RA"
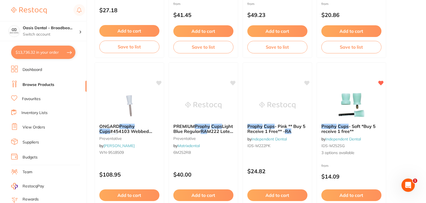
scroll to position [512, 0]
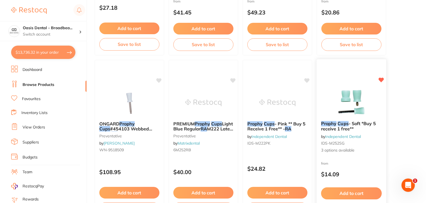
click at [346, 95] on img at bounding box center [351, 103] width 36 height 28
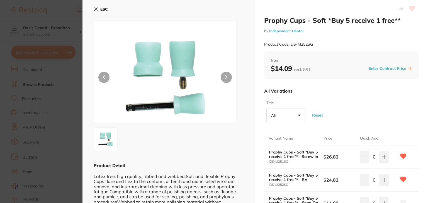
click at [353, 128] on div "Variant Name Price Quick Add Prophy Cups - Soft *Buy 5 receive 1 free** - Screw…" at bounding box center [341, 170] width 155 height 90
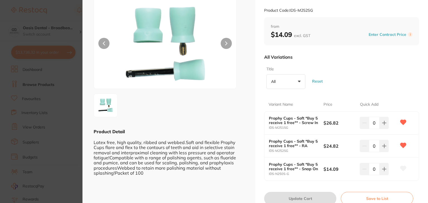
scroll to position [45, 0]
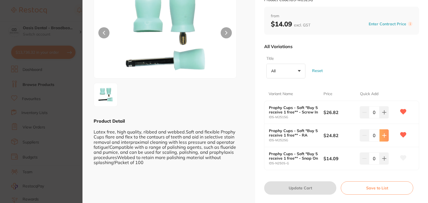
click at [380, 135] on button at bounding box center [383, 136] width 9 height 12
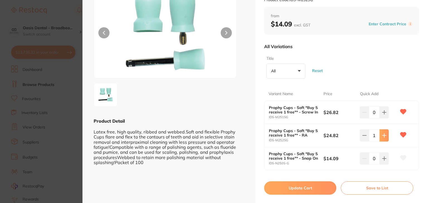
click at [380, 135] on button at bounding box center [383, 136] width 9 height 12
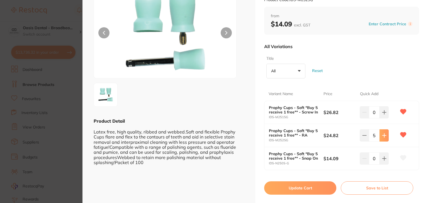
click at [380, 135] on button at bounding box center [383, 136] width 9 height 12
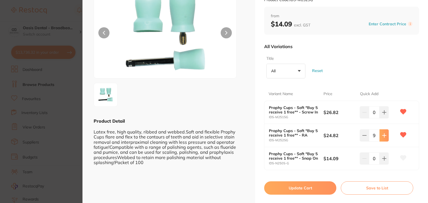
type input "10"
click at [306, 189] on button "Update Cart" at bounding box center [300, 188] width 72 height 13
checkbox input "false"
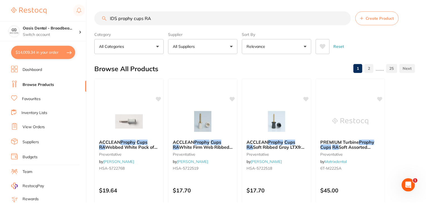
scroll to position [512, 0]
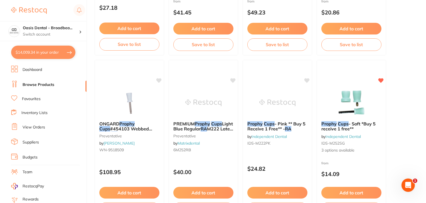
click at [39, 85] on link "Browse Products" at bounding box center [39, 85] width 32 height 6
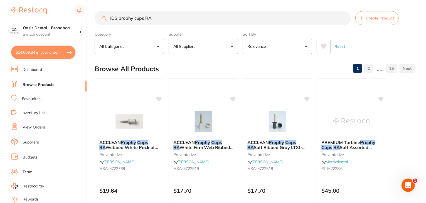
click at [158, 16] on input "IDS prophy cups RA" at bounding box center [223, 18] width 257 height 14
drag, startPoint x: 158, startPoint y: 16, endPoint x: 41, endPoint y: -9, distance: 119.6
click at [41, 0] on html "$14,009.34 Oasis Dental - Broadbea... Switch account Oasis Dental - Broadbeach …" at bounding box center [213, 101] width 426 height 203
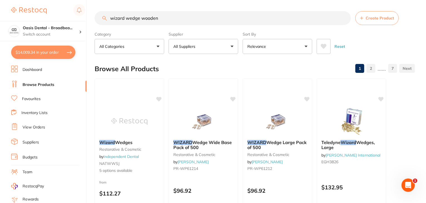
type input "wizard wedge wooden"
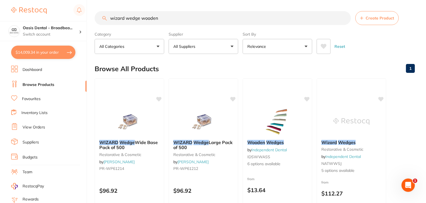
click at [67, 136] on ul "Dashboard Browse Products Favourites Inventory Lists View Orders Suppliers Budg…" at bounding box center [48, 162] width 75 height 192
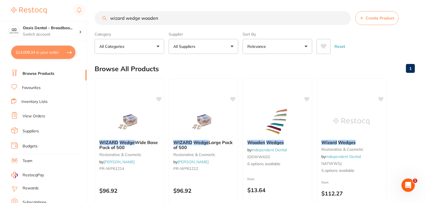
scroll to position [22, 0]
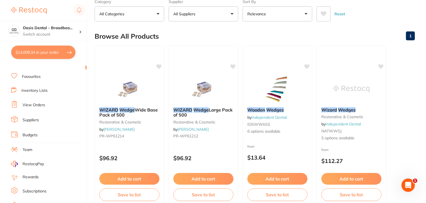
scroll to position [11, 0]
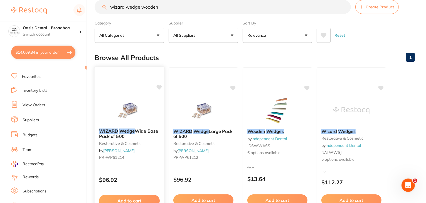
click at [131, 112] on img at bounding box center [129, 110] width 36 height 28
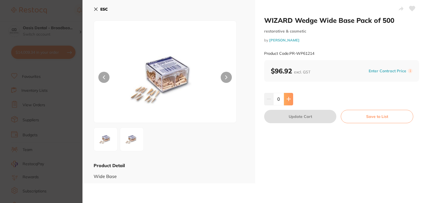
click at [289, 102] on button at bounding box center [288, 99] width 9 height 12
type input "1"
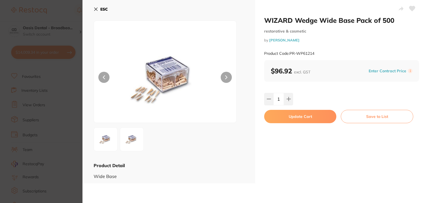
click at [288, 113] on button "Update Cart" at bounding box center [300, 116] width 72 height 13
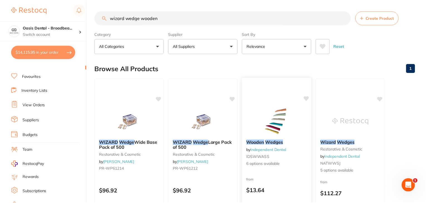
scroll to position [11, 0]
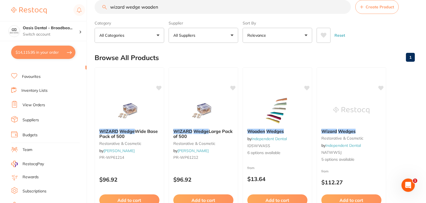
drag, startPoint x: 217, startPoint y: 172, endPoint x: 401, endPoint y: 131, distance: 188.9
click at [217, 172] on div "$96.92" at bounding box center [203, 178] width 69 height 15
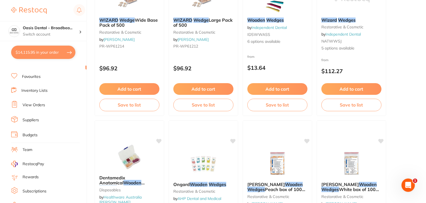
scroll to position [161, 0]
click at [207, 90] on button "Add to cart" at bounding box center [203, 90] width 61 height 12
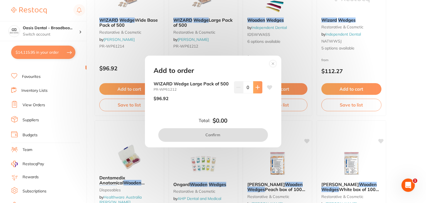
scroll to position [0, 0]
click at [258, 86] on icon at bounding box center [258, 87] width 4 height 4
type input "1"
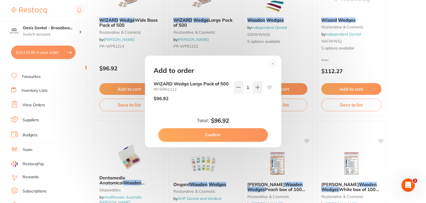
click at [237, 140] on button "Confirm" at bounding box center [213, 134] width 110 height 13
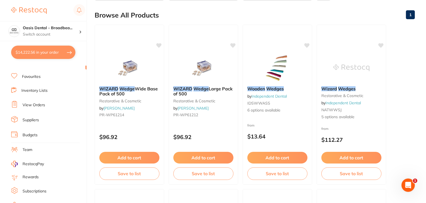
scroll to position [45, 0]
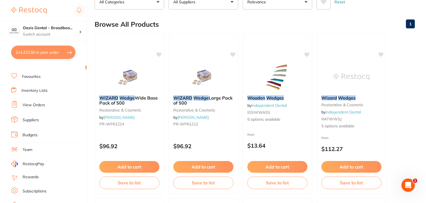
click at [232, 54] on icon at bounding box center [233, 54] width 5 height 4
click at [233, 53] on icon at bounding box center [233, 54] width 5 height 4
click at [161, 51] on div "WIZARD Wedge Wide Base Pack of 500 restorative & cosmetic by Henry Schein Halas…" at bounding box center [130, 114] width 70 height 160
click at [360, 55] on section at bounding box center [213, 101] width 426 height 203
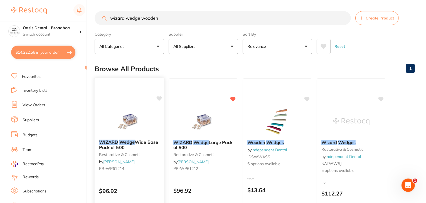
click at [160, 97] on icon at bounding box center [159, 98] width 5 height 5
click at [160, 97] on icon at bounding box center [159, 99] width 5 height 4
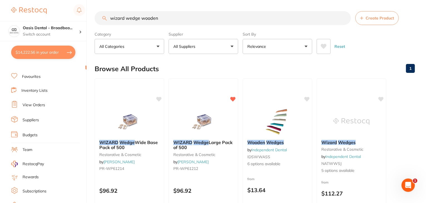
click at [160, 97] on icon at bounding box center [159, 99] width 5 height 4
drag, startPoint x: 161, startPoint y: 19, endPoint x: 57, endPoint y: 28, distance: 103.7
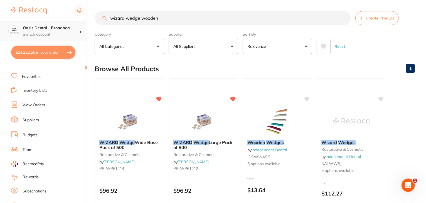
click at [57, 28] on div "$14,222.56 Oasis Dental - Broadbea... Switch account Oasis Dental - Broadbeach …" at bounding box center [213, 101] width 426 height 203
type input "esflow A2"
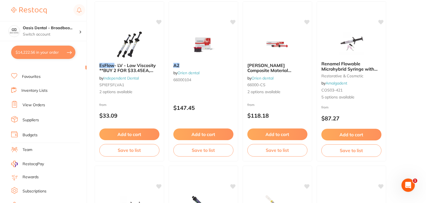
scroll to position [78, 0]
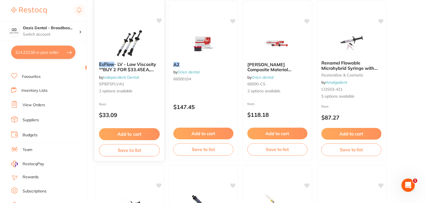
click at [128, 38] on img at bounding box center [129, 43] width 36 height 28
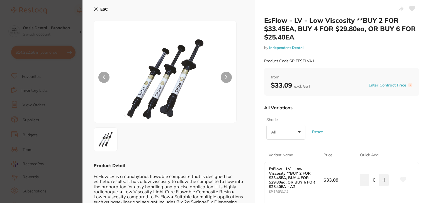
click at [299, 133] on button "All +0" at bounding box center [285, 132] width 39 height 15
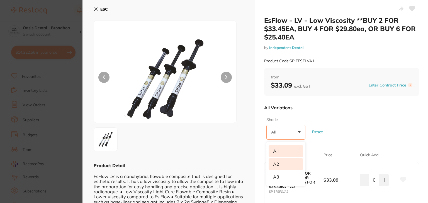
click at [282, 165] on li "A2" at bounding box center [285, 164] width 35 height 12
click at [349, 134] on div "Shade A2 +0 All A2 A3 Reset" at bounding box center [341, 128] width 155 height 27
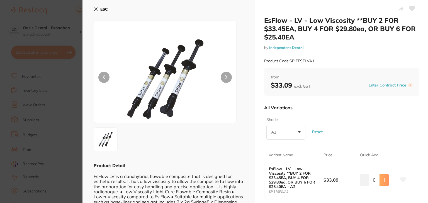
click at [382, 180] on icon at bounding box center [384, 180] width 4 height 4
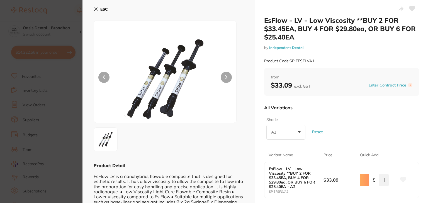
click at [366, 175] on button at bounding box center [364, 180] width 9 height 12
type input "4"
click at [409, 8] on icon at bounding box center [412, 8] width 6 height 5
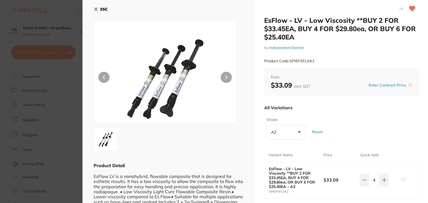
click at [357, 51] on div "EsFlow - LV - Low Viscosity **BUY 2 FOR $33.45EA, BUY 4 FOR $29.80ea, OR BUY 6 …" at bounding box center [341, 42] width 155 height 52
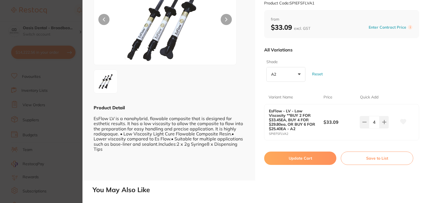
scroll to position [123, 0]
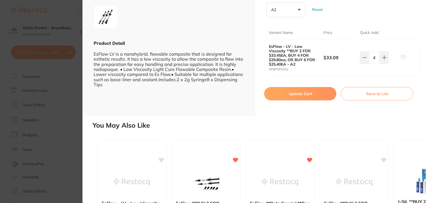
click at [311, 94] on button "Update Cart" at bounding box center [300, 93] width 72 height 13
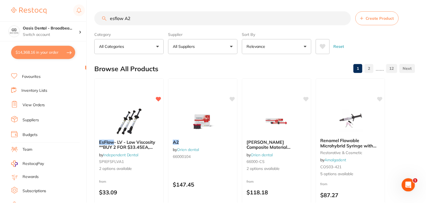
scroll to position [78, 0]
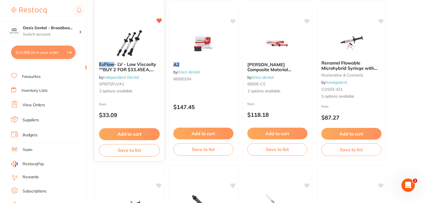
click at [137, 49] on img at bounding box center [129, 43] width 36 height 28
click at [137, 49] on section at bounding box center [213, 101] width 426 height 203
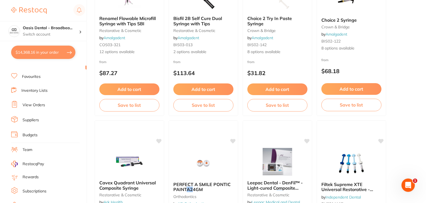
scroll to position [312, 0]
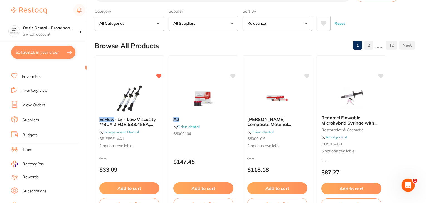
scroll to position [22, 0]
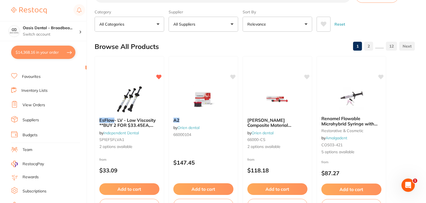
click at [137, 121] on span "- LV - Low Viscosity **BUY 2 FOR $33.45EA, BUY 4 FOR $29.80ea, OR BUY 6 FOR $25…" at bounding box center [127, 128] width 57 height 21
click at [137, 121] on section at bounding box center [213, 101] width 426 height 203
click at [137, 121] on div "esflow A2 Create Product Category All Categories All Categories 3D Printing bur…" at bounding box center [261, 79] width 332 height 203
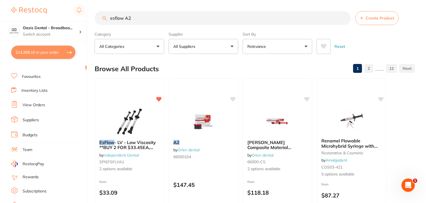
drag, startPoint x: 135, startPoint y: 18, endPoint x: 63, endPoint y: 7, distance: 73.3
click at [63, 7] on div "$14,368.16 Oasis Dental - Broadbea... Switch account Oasis Dental - Broadbeach …" at bounding box center [213, 101] width 426 height 203
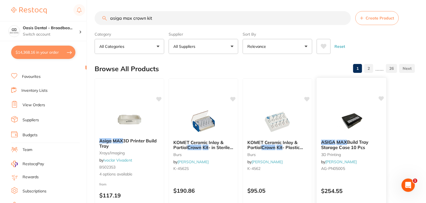
type input "asiga max crown kit"
click at [384, 135] on div at bounding box center [352, 121] width 70 height 28
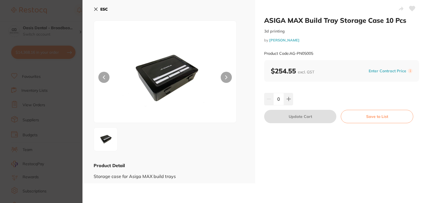
click at [96, 9] on icon at bounding box center [95, 9] width 3 height 3
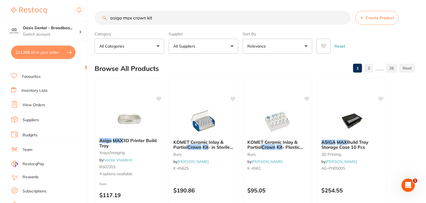
click at [233, 45] on button "All Suppliers" at bounding box center [204, 46] width 70 height 15
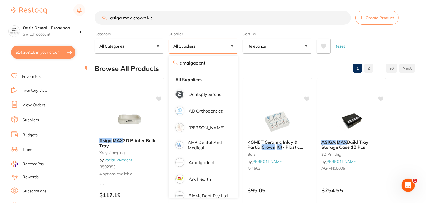
click at [229, 62] on input "amalgadent" at bounding box center [204, 63] width 70 height 14
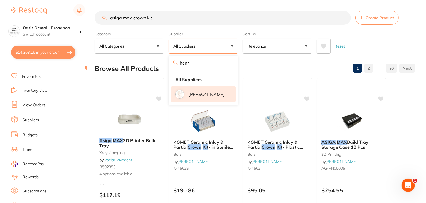
type input "henr"
click at [221, 92] on p "[PERSON_NAME]" at bounding box center [207, 94] width 36 height 5
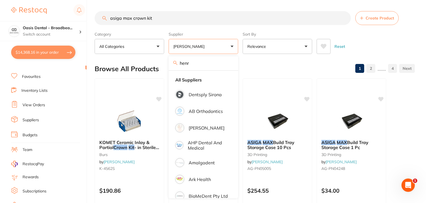
scroll to position [0, 0]
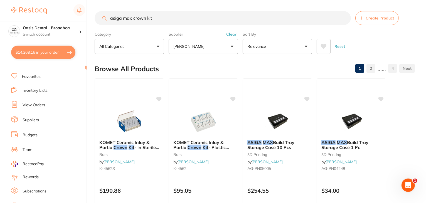
click at [53, 49] on button "$14,368.16 in your order" at bounding box center [43, 52] width 64 height 13
checkbox input "true"
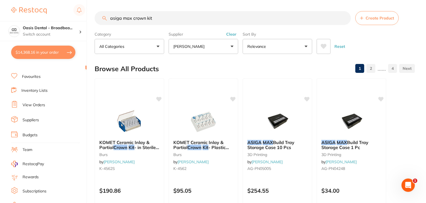
checkbox input "true"
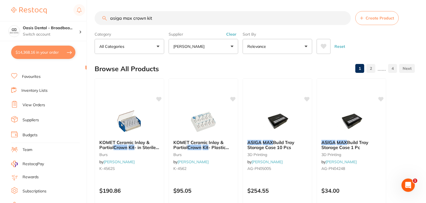
checkbox input "true"
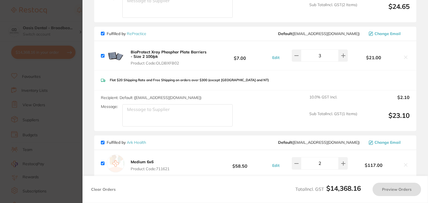
click at [104, 32] on input "checkbox" at bounding box center [103, 34] width 4 height 4
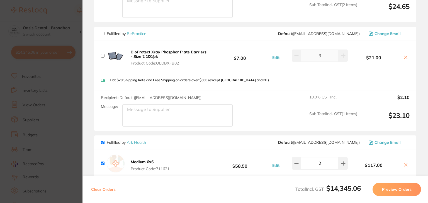
click at [404, 55] on icon at bounding box center [405, 57] width 4 height 4
click at [102, 162] on input "checkbox" at bounding box center [103, 164] width 4 height 4
checkbox input "false"
click at [64, 20] on section "Update RRP Set your pre negotiated price for this item. Item Agreed RRP (excl. …" at bounding box center [214, 101] width 428 height 203
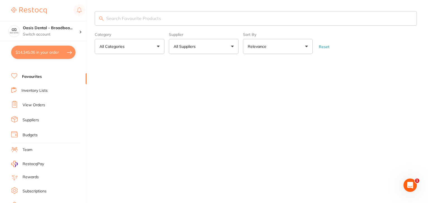
checkbox input "false"
click at [153, 16] on input "search" at bounding box center [256, 18] width 322 height 14
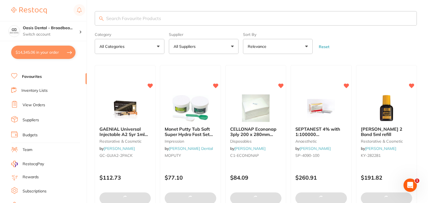
click at [155, 21] on input "search" at bounding box center [256, 18] width 322 height 14
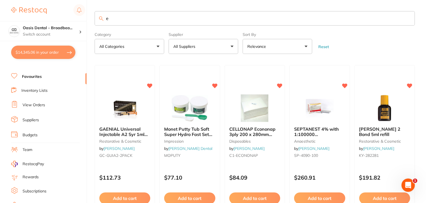
type input "e"
click at [230, 45] on button "All Suppliers" at bounding box center [204, 46] width 70 height 15
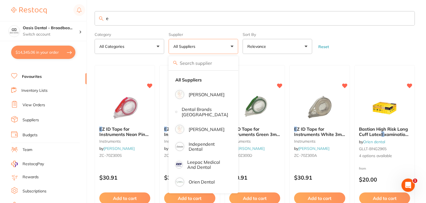
click at [47, 52] on button "$14,345.06 in your order" at bounding box center [43, 52] width 64 height 13
checkbox input "true"
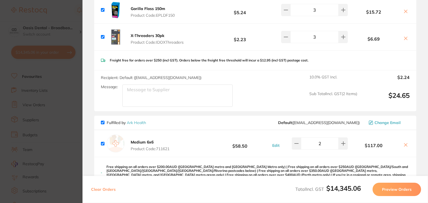
click at [174, 148] on div "Medium 6x6 Product Code: 711621 $58.50 Edit 2 $117.00" at bounding box center [255, 143] width 322 height 27
drag, startPoint x: 171, startPoint y: 148, endPoint x: 153, endPoint y: 147, distance: 18.2
click at [153, 147] on button "Medium 6x6 Product Code: 711621" at bounding box center [150, 146] width 42 height 12
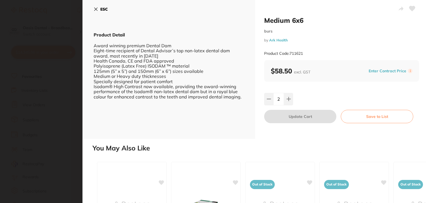
click at [92, 10] on div "ESC Product Detail Award winning premium Dental Dam Eight-time recipient of Den…" at bounding box center [168, 69] width 173 height 139
click at [96, 9] on icon at bounding box center [95, 9] width 3 height 3
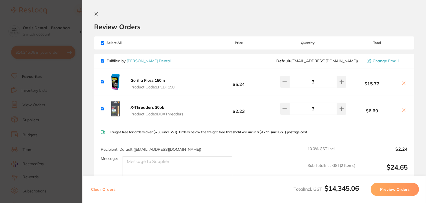
click at [97, 16] on button at bounding box center [97, 14] width 7 height 5
click at [111, 21] on input "e" at bounding box center [255, 18] width 321 height 14
click at [117, 18] on input "e" at bounding box center [255, 18] width 321 height 14
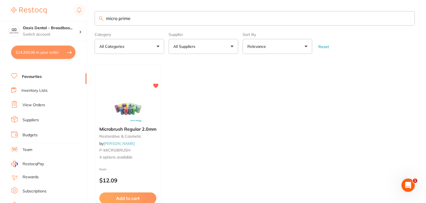
click at [188, 51] on button "All Suppliers" at bounding box center [204, 46] width 70 height 15
click at [119, 17] on input "micro prime" at bounding box center [255, 18] width 321 height 14
click at [135, 18] on input "microprime" at bounding box center [255, 18] width 321 height 14
click at [154, 23] on input "microprime" at bounding box center [255, 18] width 321 height 14
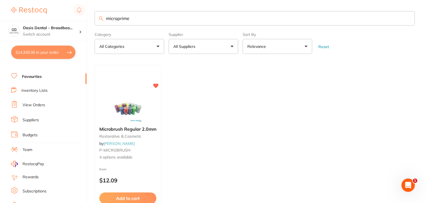
click at [154, 23] on input "microprime" at bounding box center [255, 18] width 321 height 14
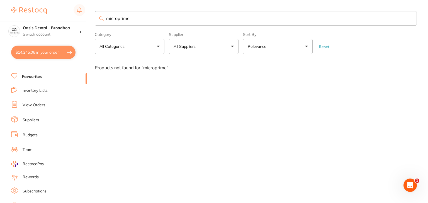
click at [149, 18] on input "microprime" at bounding box center [256, 18] width 322 height 14
type input "m"
click at [119, 21] on input "search" at bounding box center [256, 18] width 322 height 14
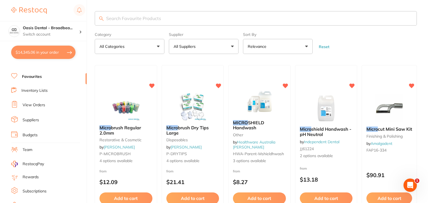
click at [158, 22] on section at bounding box center [214, 101] width 428 height 203
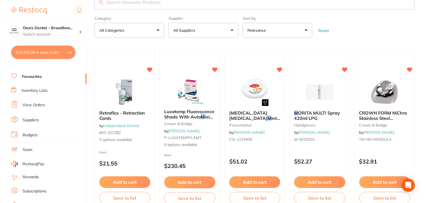
scroll to position [11, 0]
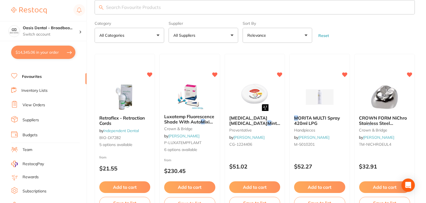
click at [125, 7] on input "search" at bounding box center [255, 7] width 321 height 14
paste input "Cyberpower BRIC-LCD UPS, 1200VA"
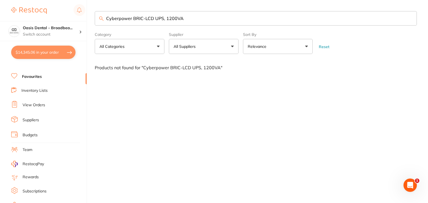
drag, startPoint x: 199, startPoint y: 19, endPoint x: 85, endPoint y: 20, distance: 114.7
click at [85, 20] on div "$14,345.06 Oasis Dental - Broadbea... Switch account Oasis Dental - Broadbeach …" at bounding box center [214, 101] width 428 height 203
paste input "DAN18-002"
type input "DAN18-002"
drag, startPoint x: 160, startPoint y: 17, endPoint x: 92, endPoint y: 13, distance: 68.1
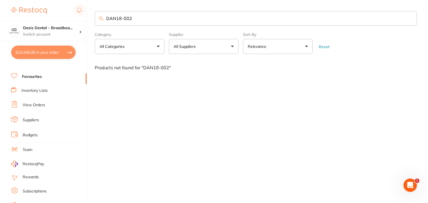
click at [92, 13] on div "$14,345.06 Oasis Dental - Broadbea... Switch account Oasis Dental - Broadbeach …" at bounding box center [214, 101] width 428 height 203
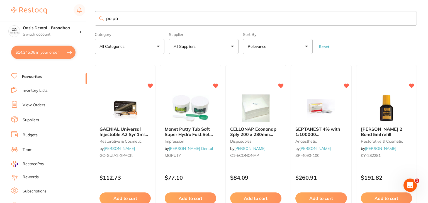
click at [111, 21] on input "polpa" at bounding box center [256, 18] width 322 height 14
click at [125, 22] on input "lpa" at bounding box center [255, 18] width 321 height 14
type input "l"
click at [138, 17] on input "pola 9.5%" at bounding box center [255, 18] width 321 height 14
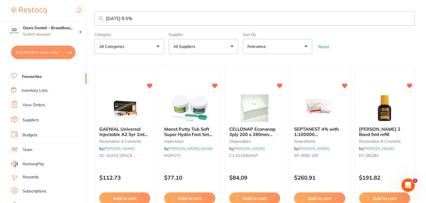
click at [135, 18] on input "pola 9.5%" at bounding box center [255, 18] width 321 height 14
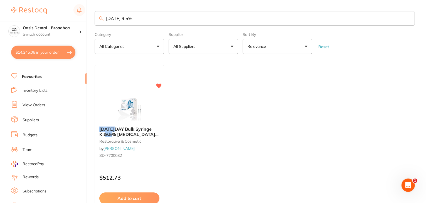
click at [108, 18] on input "pola 9.5%" at bounding box center [255, 18] width 321 height 14
type input "Pola 9.5%"
click at [221, 122] on ul "POLA DAY Bulk Syringe Kit 9.5 % Hydrogen Peroxide 50 x 3g restorative & cosmeti…" at bounding box center [255, 145] width 321 height 160
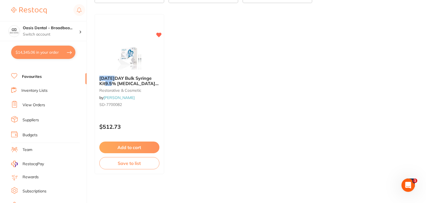
scroll to position [40, 0]
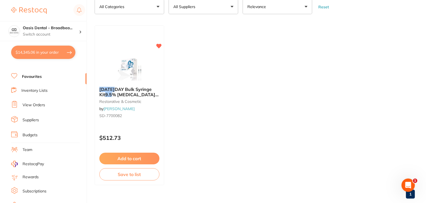
click at [116, 60] on img at bounding box center [129, 69] width 36 height 28
click at [136, 94] on section at bounding box center [213, 101] width 426 height 203
drag, startPoint x: 136, startPoint y: 94, endPoint x: 319, endPoint y: 4, distance: 203.4
click at [136, 94] on span "% Hydrogen Peroxide 50 x 3g" at bounding box center [128, 97] width 59 height 11
click at [136, 94] on section at bounding box center [213, 101] width 426 height 203
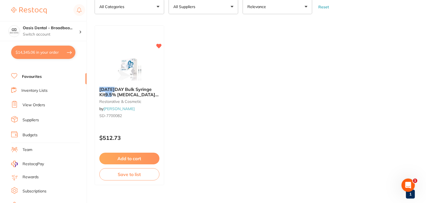
click at [255, 75] on ul "POLA DAY Bulk Syringe Kit 9.5 % Hydrogen Peroxide 50 x 3g restorative & cosmeti…" at bounding box center [255, 105] width 321 height 160
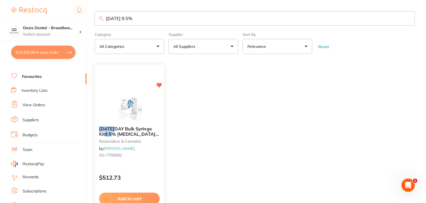
click at [136, 197] on button "Add to cart" at bounding box center [129, 199] width 61 height 12
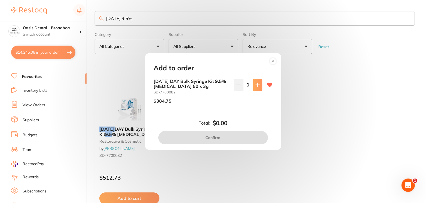
click at [257, 83] on icon at bounding box center [258, 85] width 4 height 4
type input "1"
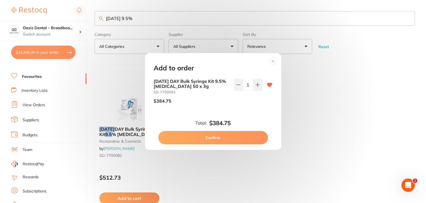
click at [238, 141] on button "Confirm" at bounding box center [213, 137] width 110 height 13
click at [219, 136] on ul "POLA DAY Bulk Syringe Kit 9.5 % Hydrogen Peroxide 50 x 3g restorative & cosmeti…" at bounding box center [255, 145] width 321 height 160
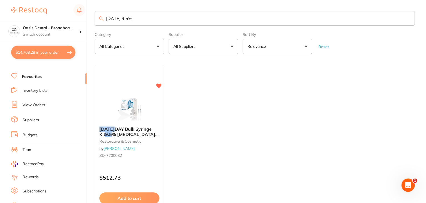
checkbox input "false"
click at [143, 16] on input "Pola 9.5%" at bounding box center [255, 18] width 321 height 14
drag, startPoint x: 143, startPoint y: 16, endPoint x: 69, endPoint y: 17, distance: 73.5
click at [69, 17] on div "$14,768.28 Oasis Dental - Broadbea... Switch account Oasis Dental - Broadbeach …" at bounding box center [213, 101] width 426 height 203
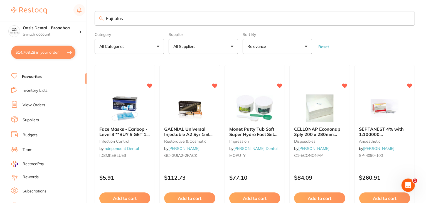
click at [127, 16] on input "Fuji plus" at bounding box center [255, 18] width 321 height 14
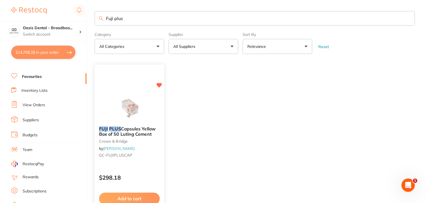
type input "Fuji plus"
click at [138, 198] on button "Add to cart" at bounding box center [129, 199] width 61 height 12
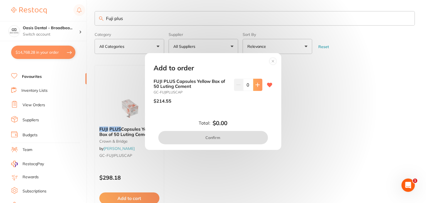
click at [259, 85] on button at bounding box center [257, 85] width 9 height 12
type input "1"
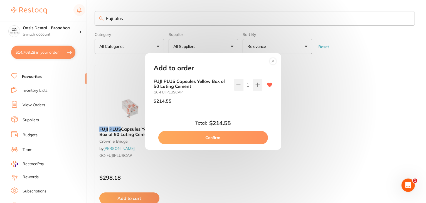
click at [249, 134] on button "Confirm" at bounding box center [213, 137] width 110 height 13
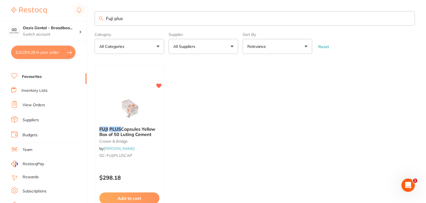
click at [207, 166] on ul "FUJI PLUS Capsules Yellow Box of 50 Luting Cement crown & bridge by Henry Schei…" at bounding box center [255, 145] width 321 height 160
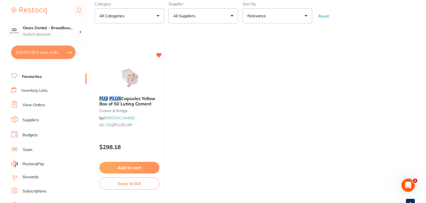
scroll to position [45, 0]
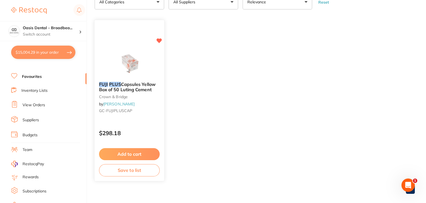
click at [139, 154] on button "Add to cart" at bounding box center [129, 154] width 61 height 12
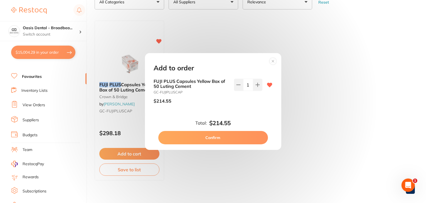
scroll to position [0, 0]
click at [347, 99] on div "Add to order FUJI PLUS Capsules Yellow Box of 50 Luting Cement GC-FUJIPLUSCAP $…" at bounding box center [213, 101] width 426 height 203
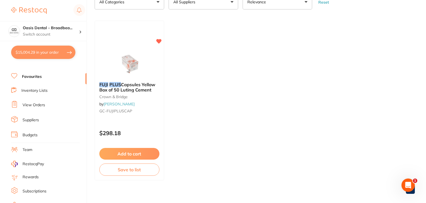
click at [347, 99] on ul "FUJI PLUS Capsules Yellow Box of 50 Luting Cement crown & bridge by Henry Schei…" at bounding box center [255, 101] width 321 height 160
click at [0, 80] on section "Oasis Dental - Broadbea... Switch account Oasis Dental - Broadbeach $15,004.29 …" at bounding box center [43, 101] width 87 height 203
click at [40, 52] on button "$15,004.29 in your order" at bounding box center [43, 52] width 64 height 13
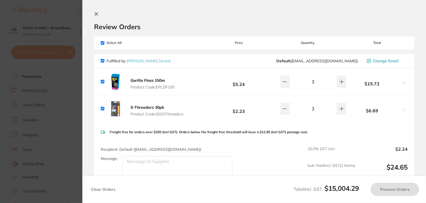
checkbox input "true"
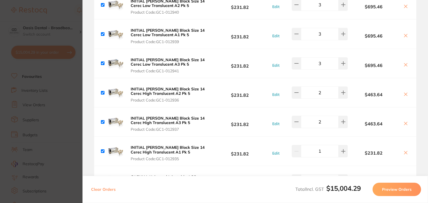
scroll to position [1224, 0]
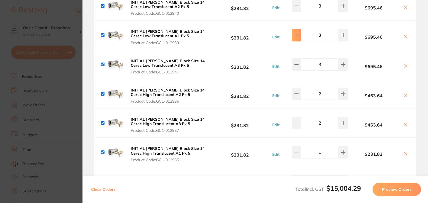
click at [296, 33] on icon at bounding box center [296, 35] width 4 height 4
click at [297, 62] on icon at bounding box center [296, 64] width 4 height 4
type input "2"
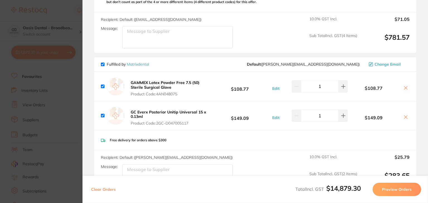
scroll to position [446, 0]
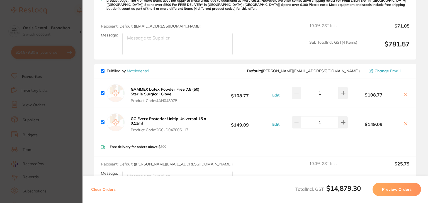
click at [30, 83] on section "Update RRP Set your pre negotiated price for this item. Item Agreed RRP (excl. …" at bounding box center [214, 101] width 428 height 203
click at [132, 24] on main "Fuji plus Category All Categories All Categories crown & bridge Clear Category …" at bounding box center [261, 127] width 333 height 254
click at [136, 15] on main "Fuji plus Category All Categories All Categories crown & bridge Clear Category …" at bounding box center [261, 127] width 333 height 254
click at [137, 65] on div at bounding box center [129, 72] width 69 height 14
click at [137, 21] on section at bounding box center [214, 101] width 428 height 203
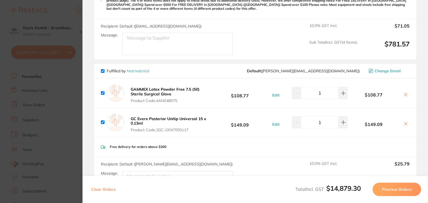
click at [138, 14] on section at bounding box center [214, 101] width 428 height 203
click at [122, 19] on main "Fuji plus Category All Categories All Categories crown & bridge Clear Category …" at bounding box center [261, 127] width 333 height 254
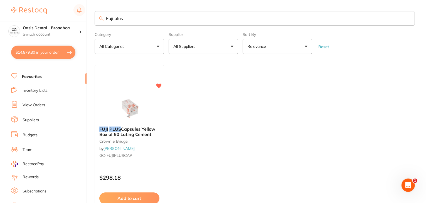
click at [155, 18] on input "Fuji plus" at bounding box center [255, 18] width 321 height 14
type input "F"
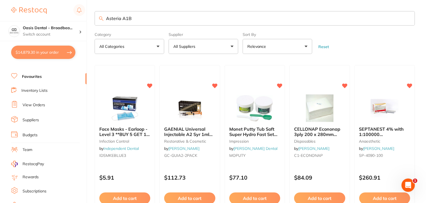
type input "Asteria A1B"
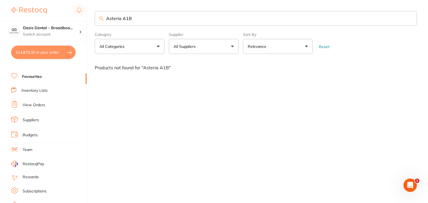
click at [51, 51] on button "$14,879.30 in your order" at bounding box center [43, 52] width 64 height 13
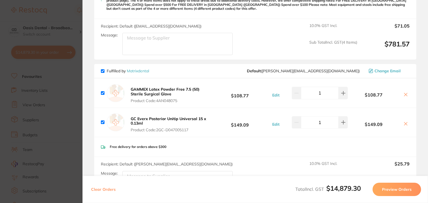
click at [392, 192] on button "Preview Orders" at bounding box center [396, 189] width 48 height 13
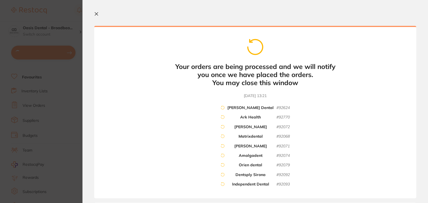
click at [277, 115] on small "# 92770" at bounding box center [282, 117] width 13 height 5
